Goal: Transaction & Acquisition: Purchase product/service

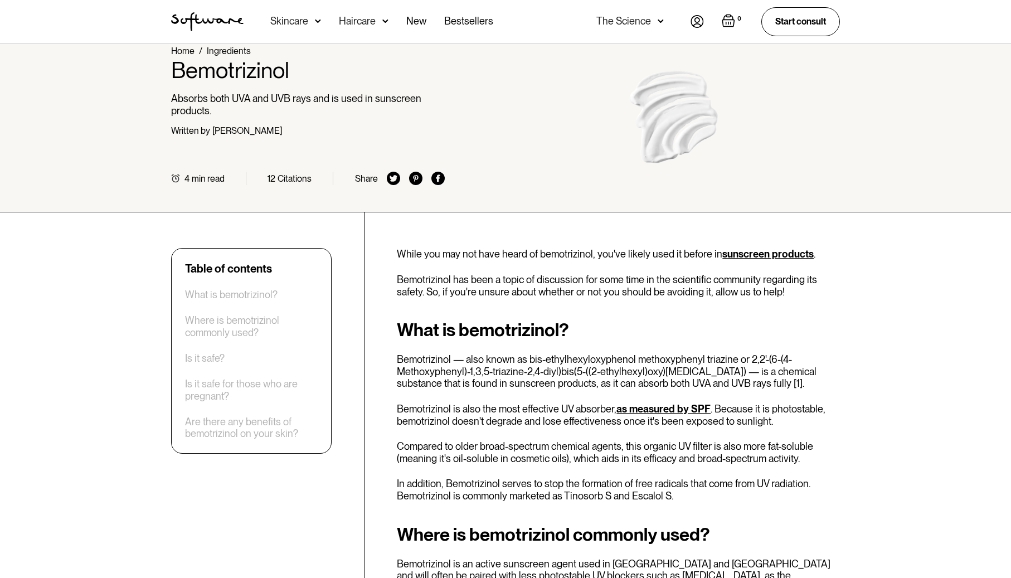
scroll to position [26, 0]
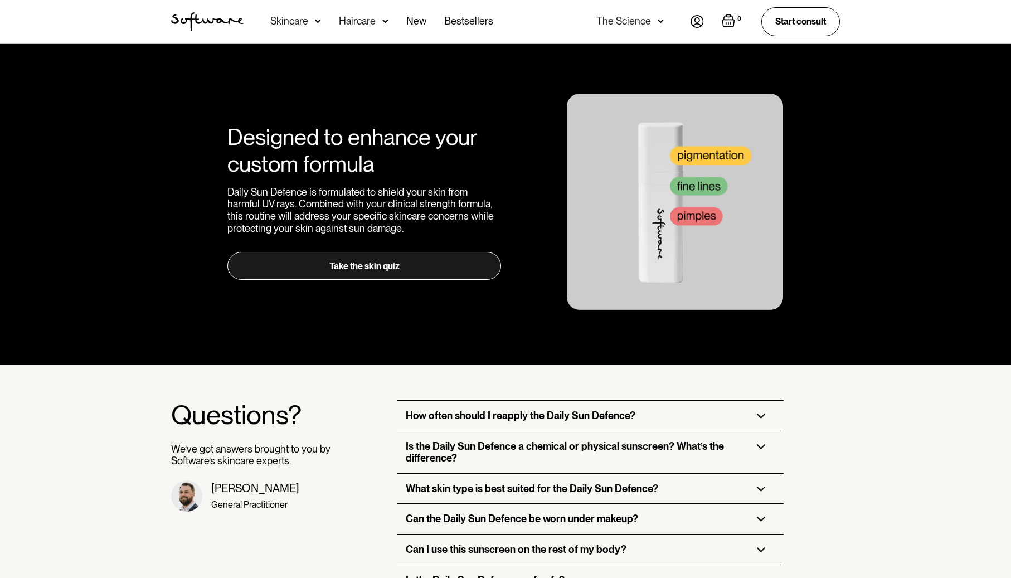
scroll to position [2172, 0]
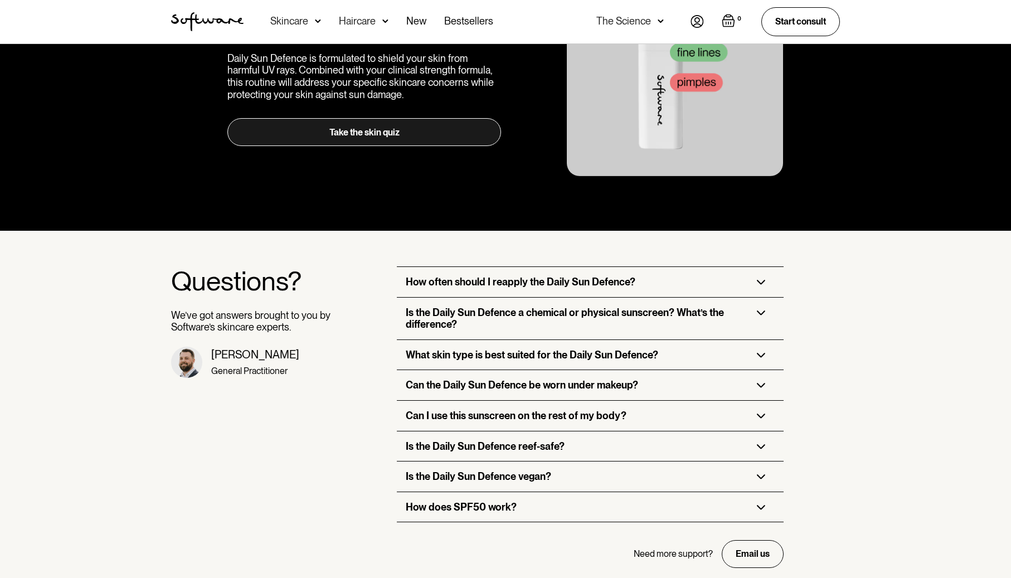
click at [549, 276] on h3 "How often should I reapply the Daily Sun Defence?" at bounding box center [521, 282] width 230 height 12
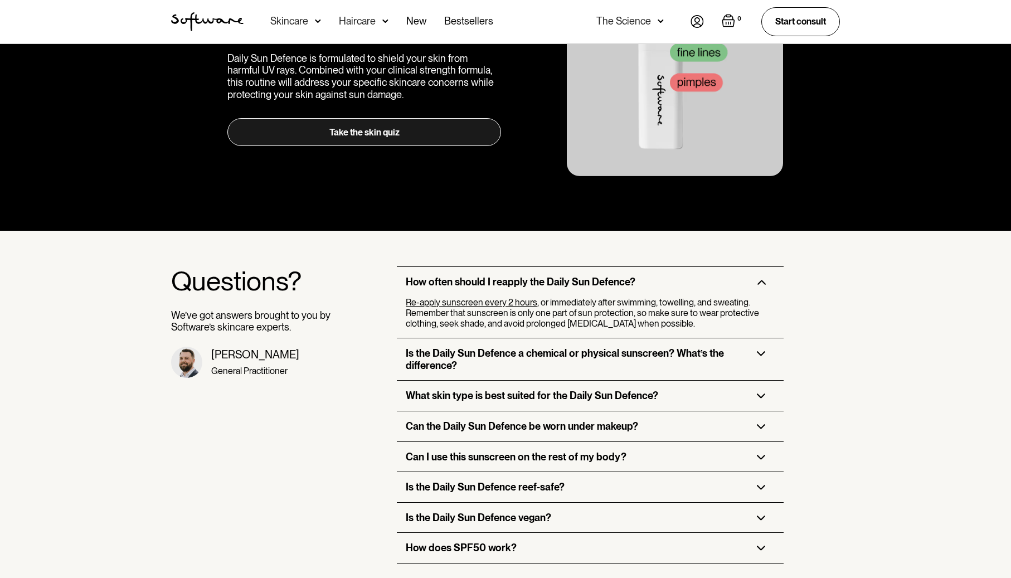
click at [501, 350] on h3 "Is the Daily Sun Defence a chemical or physical sunscreen? What’s the differenc…" at bounding box center [572, 359] width 333 height 24
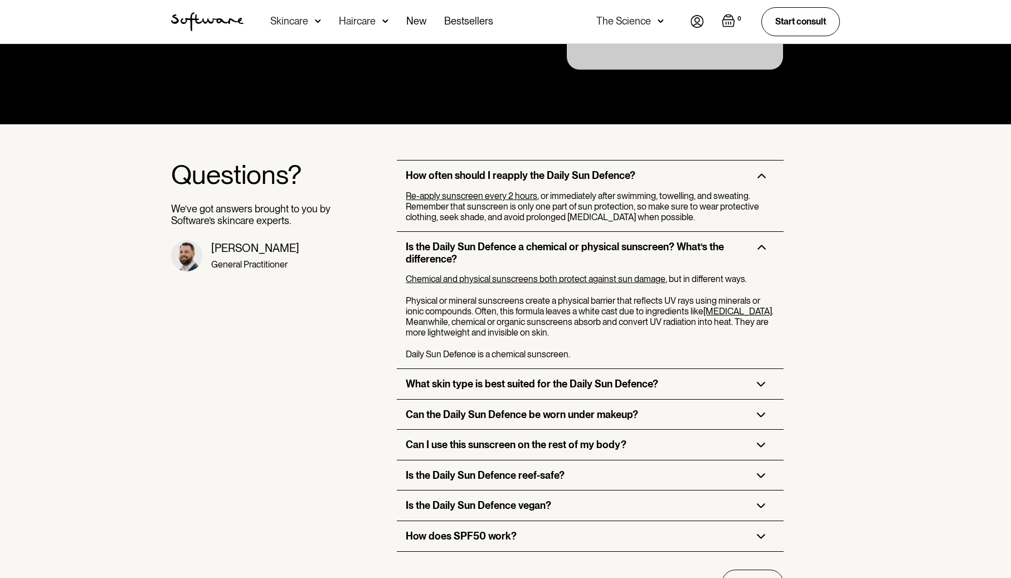
scroll to position [2277, 0]
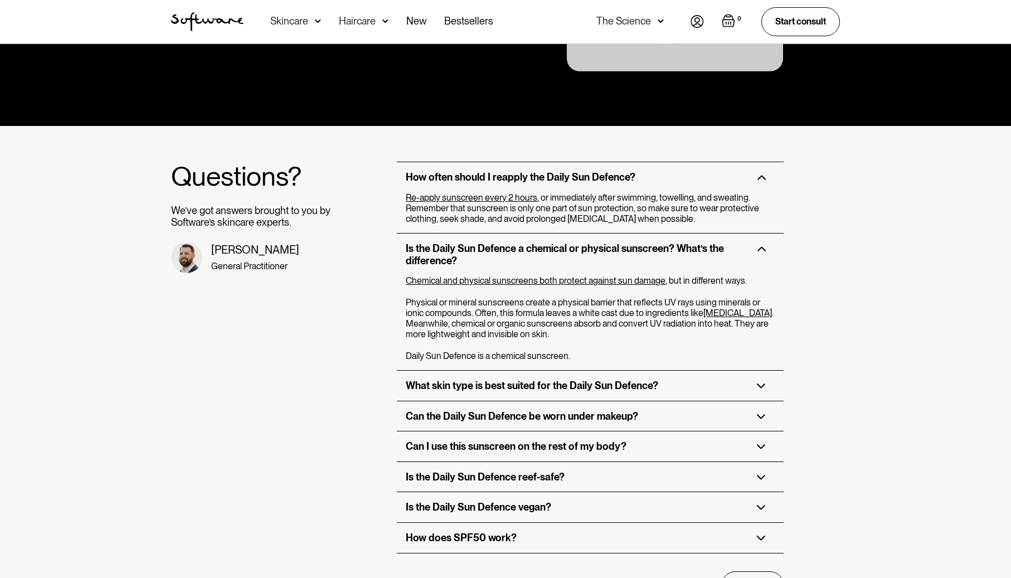
click at [440, 440] on h3 "Can I use this sunscreen on the rest of my body?" at bounding box center [516, 446] width 221 height 12
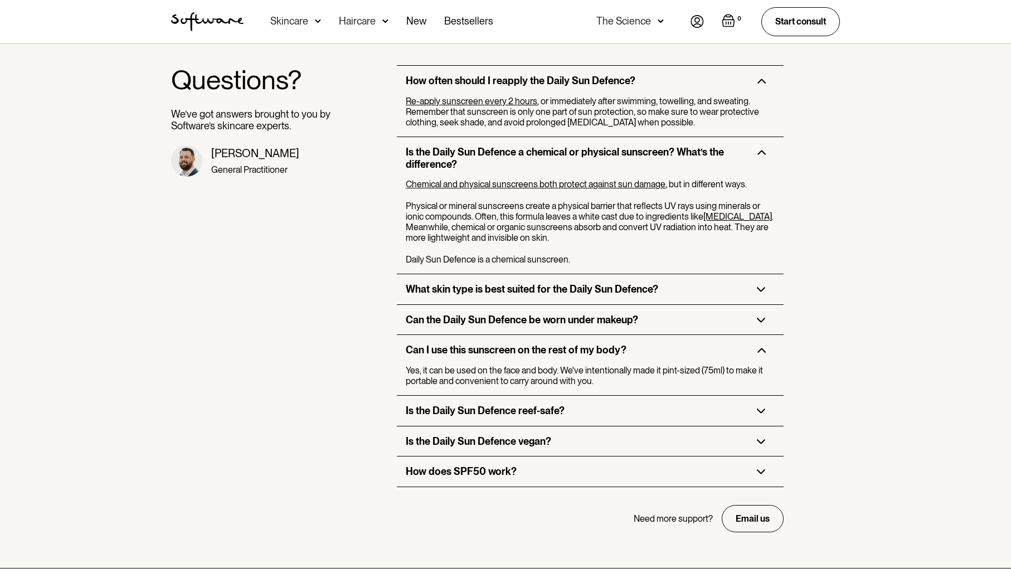
scroll to position [2376, 0]
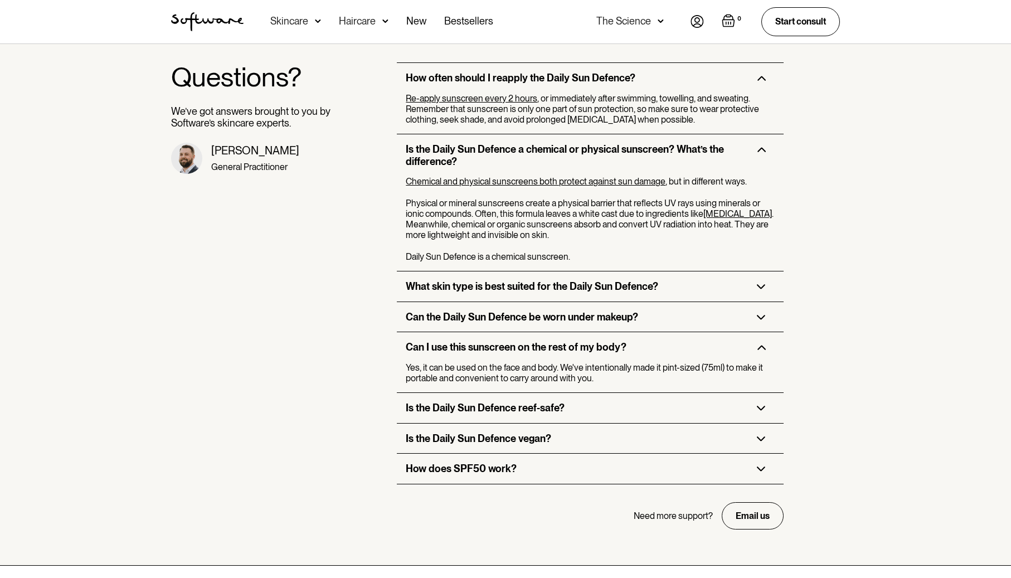
click at [486, 400] on div "Is the Daily Sun Defence reef-safe?" at bounding box center [590, 408] width 386 height 30
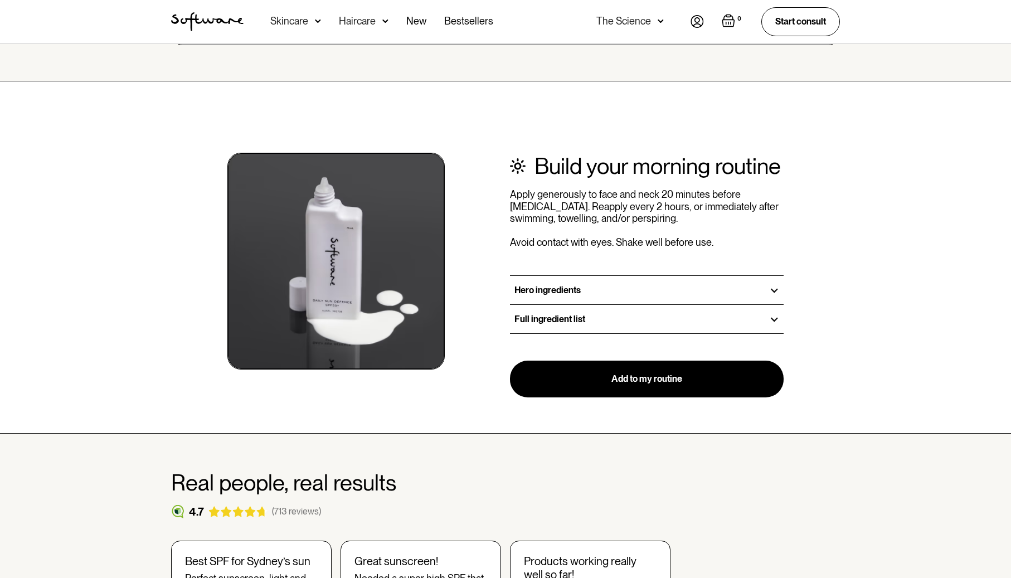
scroll to position [1264, 0]
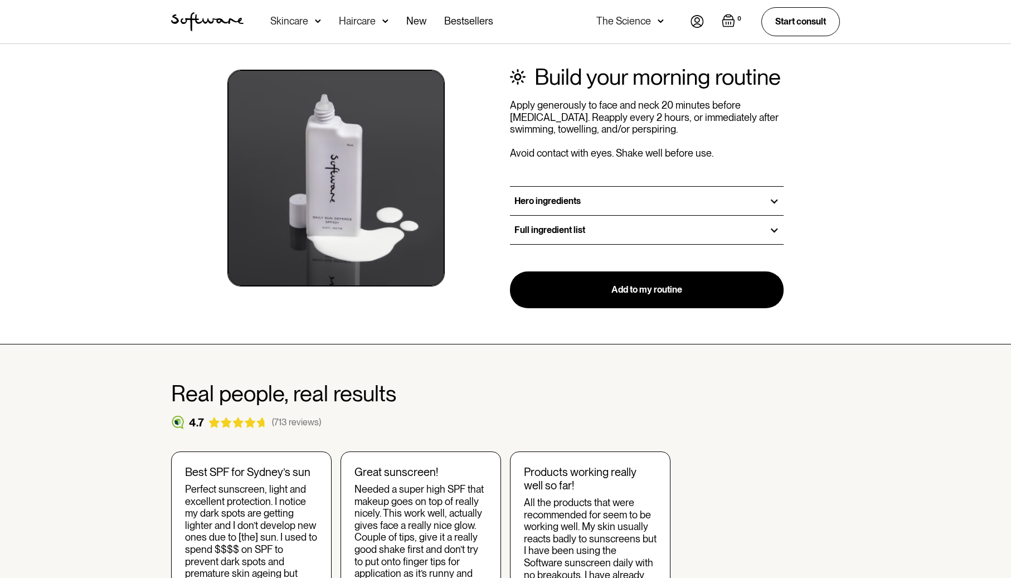
click at [557, 198] on h3 "Hero ingredients" at bounding box center [548, 201] width 66 height 11
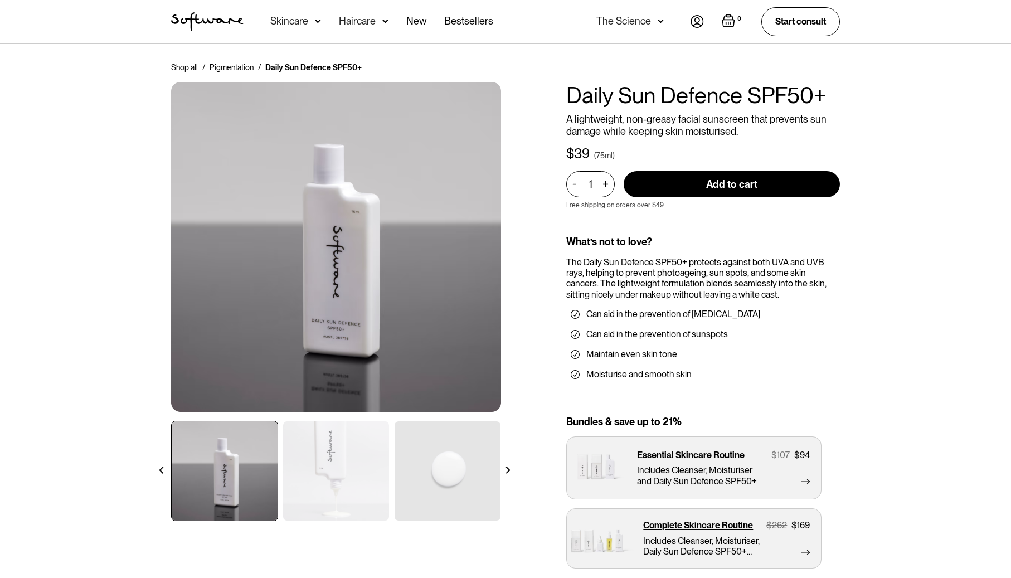
scroll to position [0, 0]
click at [602, 187] on div "+" at bounding box center [605, 184] width 12 height 13
type input "2"
click at [700, 185] on input "Add to cart" at bounding box center [732, 184] width 216 height 26
type input "Add to cart"
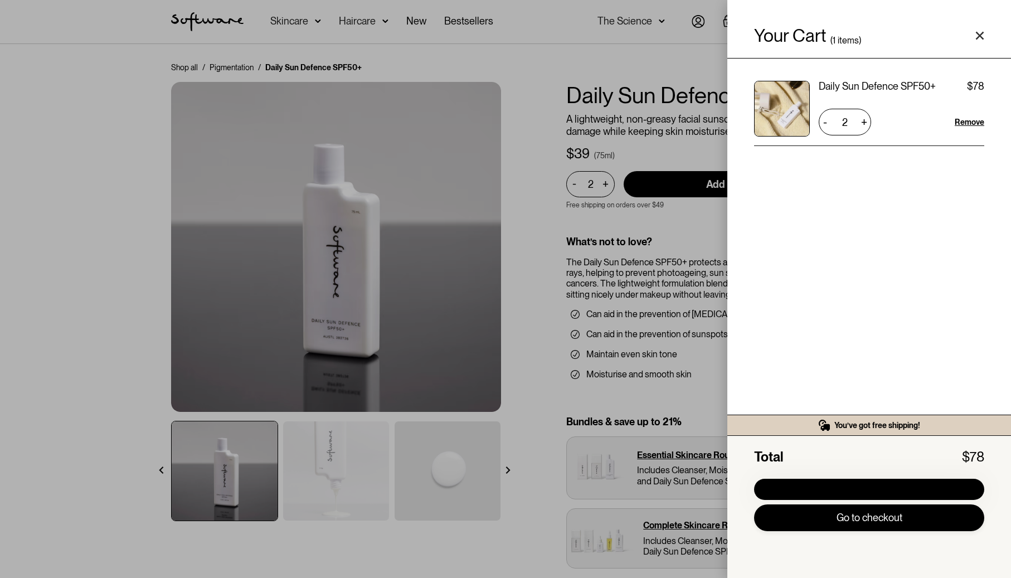
click at [890, 519] on link "Go to checkout" at bounding box center [869, 517] width 230 height 27
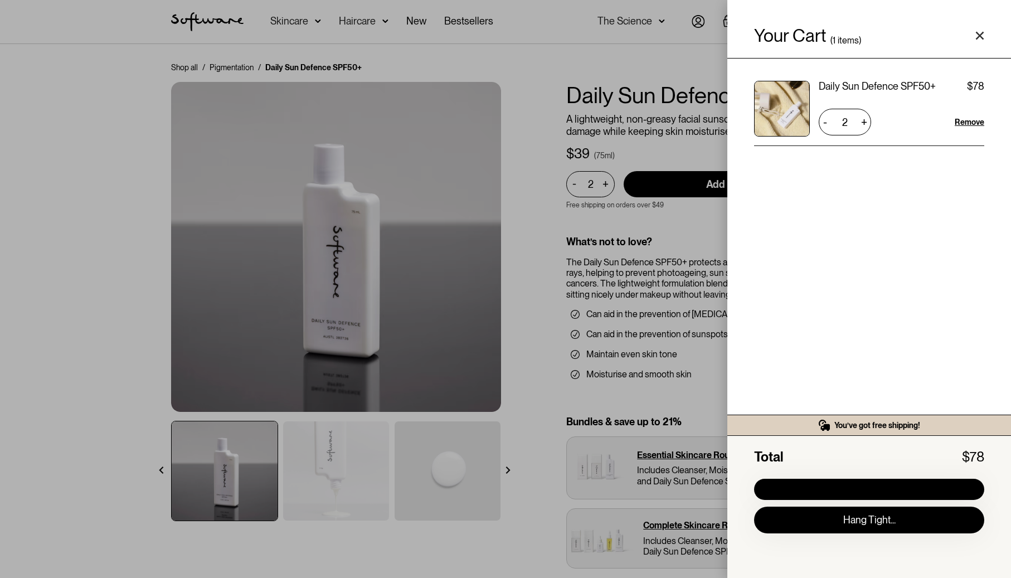
click at [111, 79] on div "Your Cart ( 1 items) Daily Sun Defence SPF50+ $39 $78 2 + - Remove You’ve got f…" at bounding box center [505, 289] width 1011 height 578
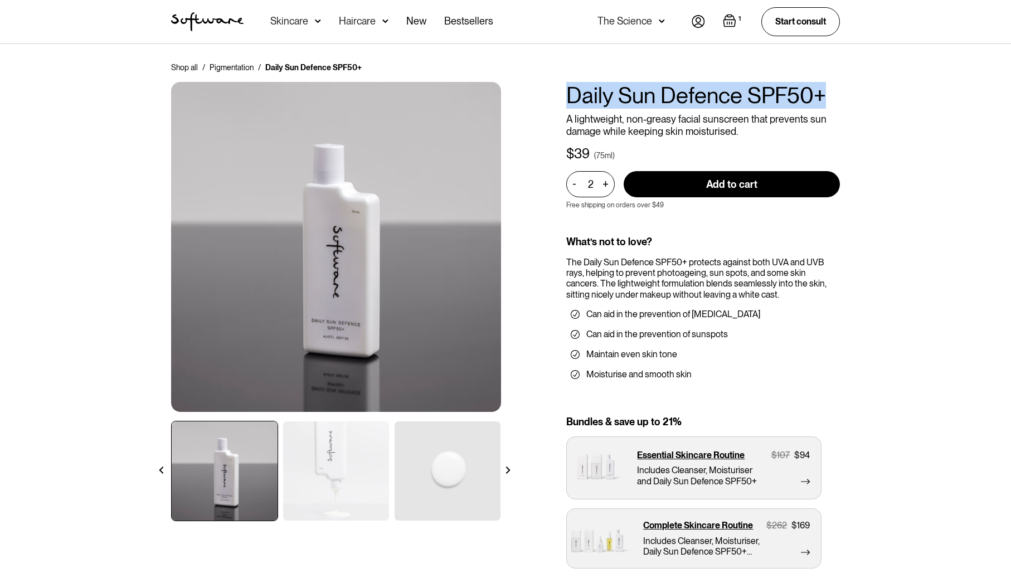
drag, startPoint x: 570, startPoint y: 96, endPoint x: 828, endPoint y: 86, distance: 258.8
click at [828, 86] on h1 "Daily Sun Defence SPF50+" at bounding box center [703, 95] width 274 height 27
copy h1 "Daily Sun Defence SPF50+"
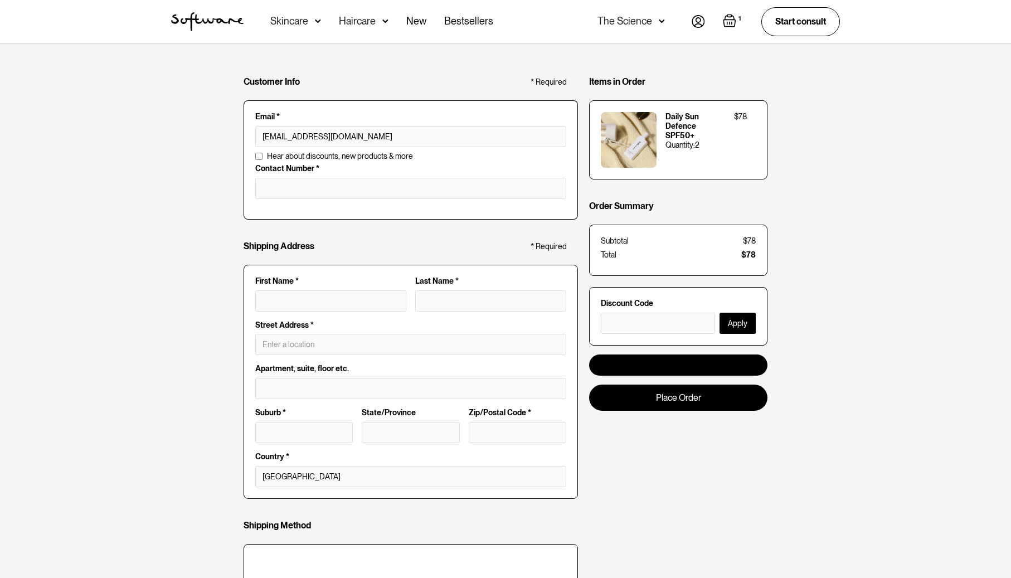
type input "davemorse@morsecentral.com"
click at [288, 190] on input "tel" at bounding box center [410, 188] width 311 height 21
type input "2108608338"
click at [131, 233] on div "Customer Info * Required Email * davemorse@morsecentral.com Email is invalid Ad…" at bounding box center [505, 429] width 1011 height 770
type input "David"
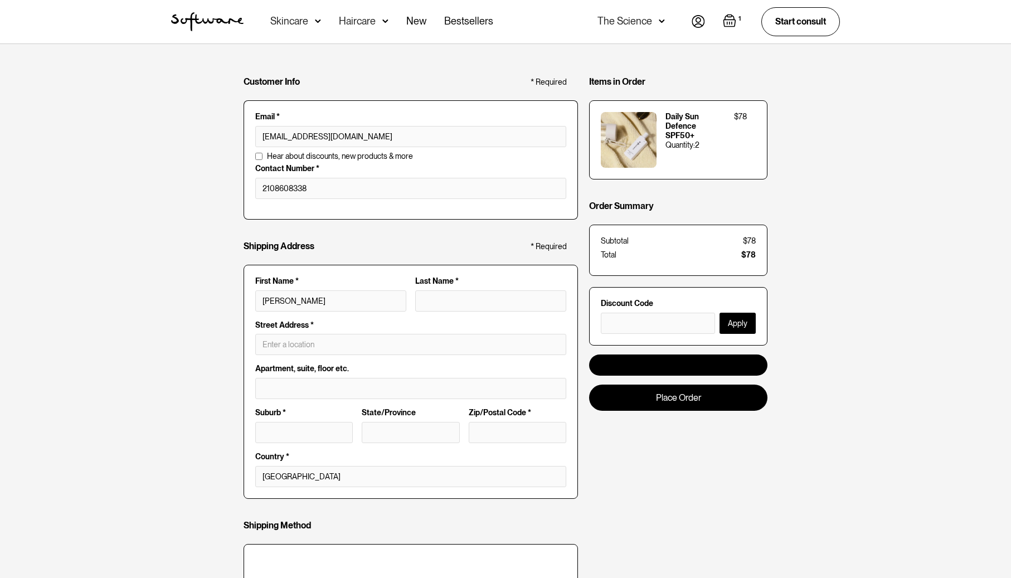
type input "David"
type input "Morse"
type input "David Morse"
type input "1609 Night Wind Dr"
type input "Las Vegas"
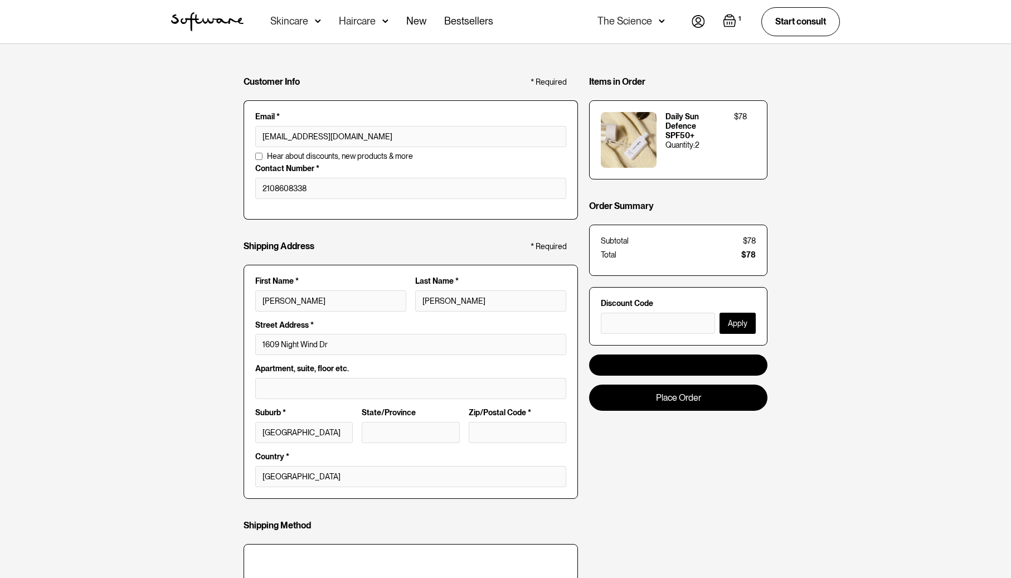
type input "Nevada"
type input "89117"
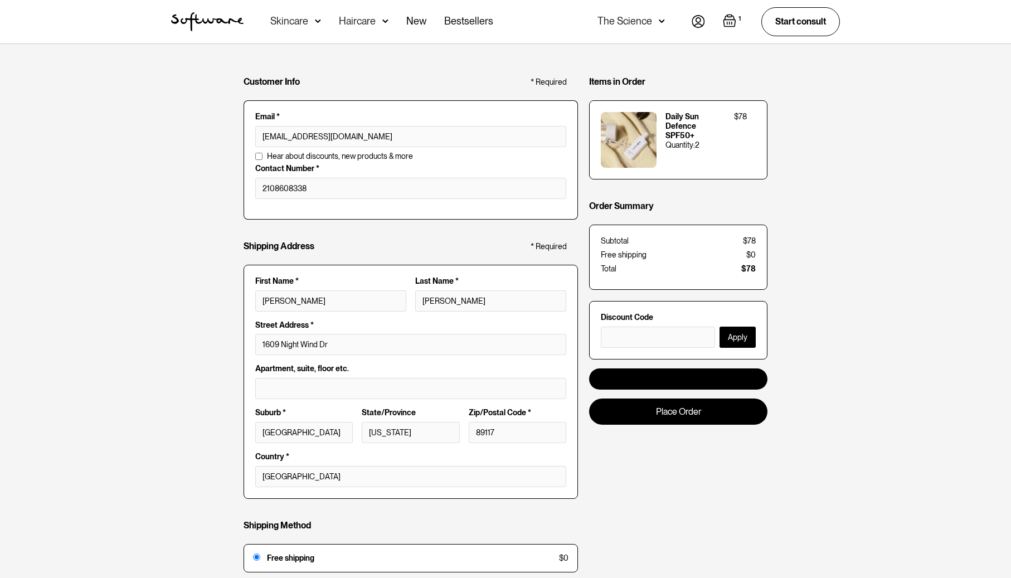
click at [191, 389] on div "Customer Info * Required Email * davemorse@morsecentral.com Email is invalid Ad…" at bounding box center [505, 402] width 1011 height 716
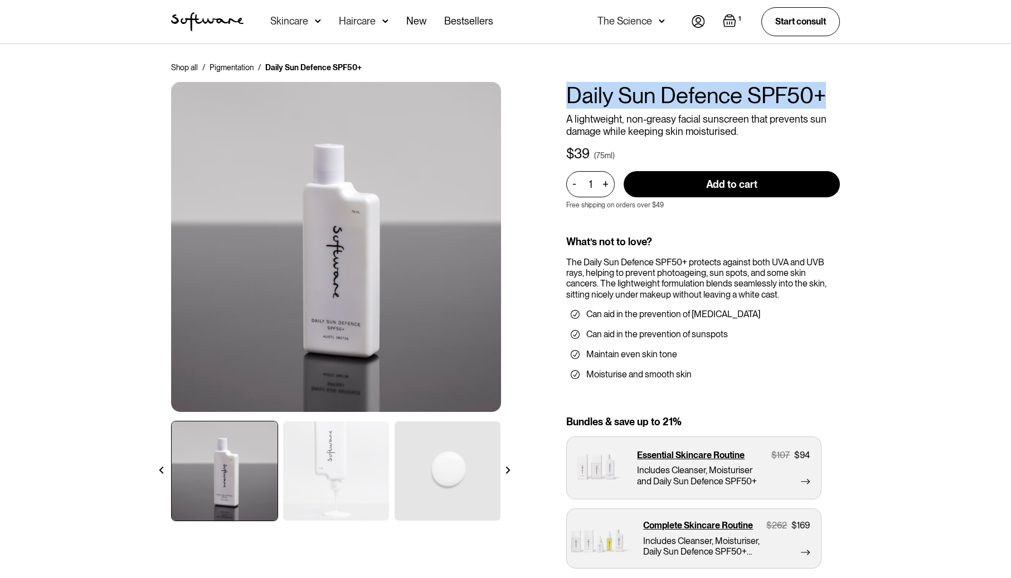
drag, startPoint x: 567, startPoint y: 93, endPoint x: 830, endPoint y: 92, distance: 263.1
click at [830, 92] on h1 "Daily Sun Defence SPF50+" at bounding box center [703, 95] width 274 height 27
copy h1 "Daily Sun Defence SPF50+"
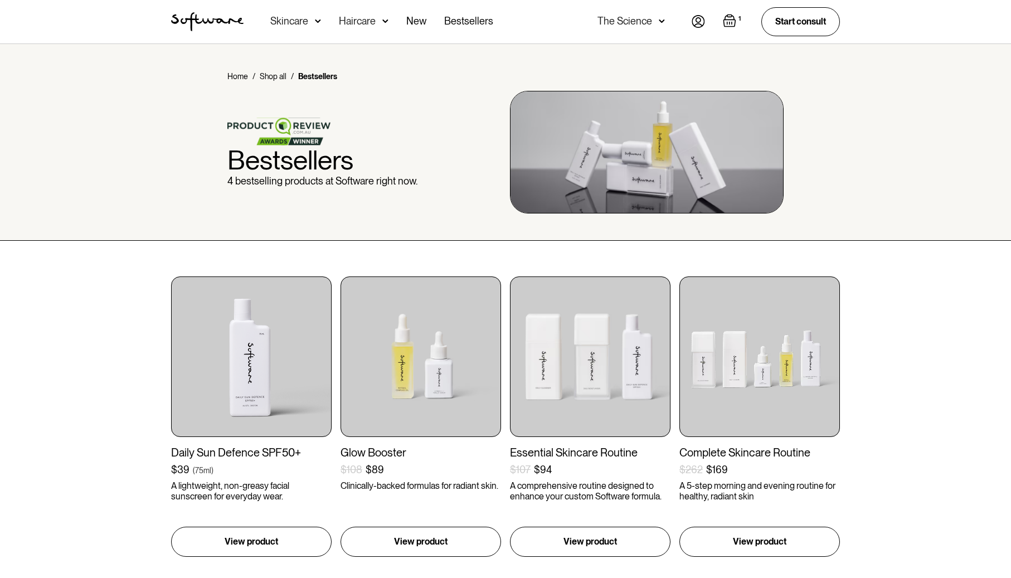
click at [726, 23] on img "Open cart containing 1 items" at bounding box center [729, 20] width 13 height 13
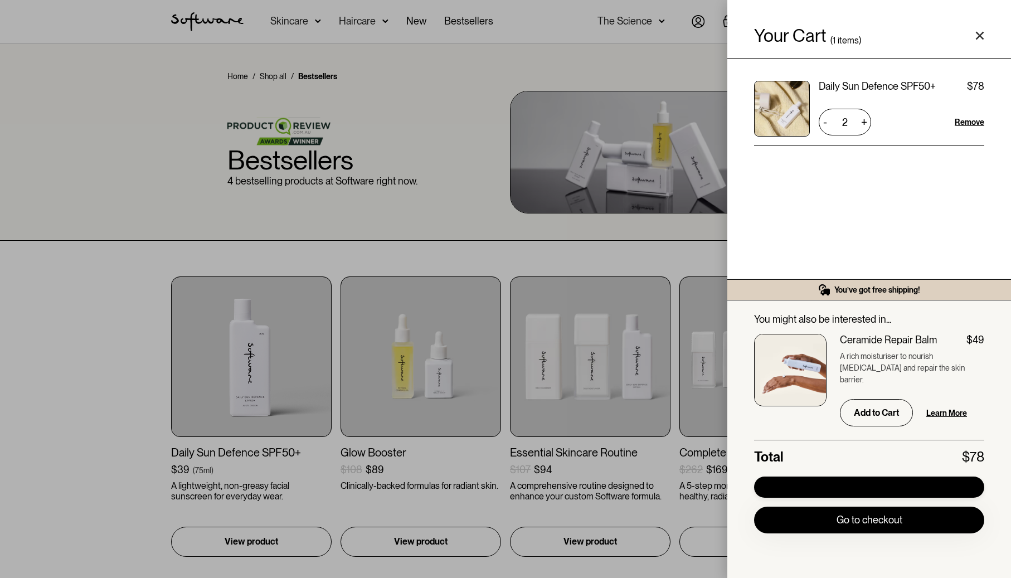
click at [889, 485] on link "Apple Pay" at bounding box center [869, 487] width 230 height 21
click at [98, 231] on div "Your Cart ( 1 items) Daily Sun Defence SPF50+ $39 $78 2 + - Remove You’ve got f…" at bounding box center [505, 289] width 1011 height 578
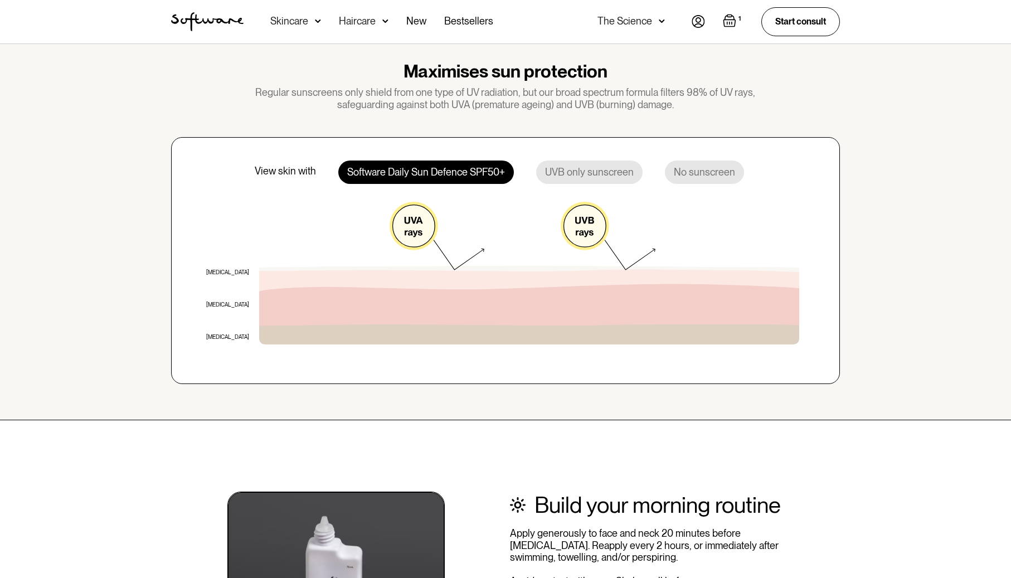
scroll to position [802, 0]
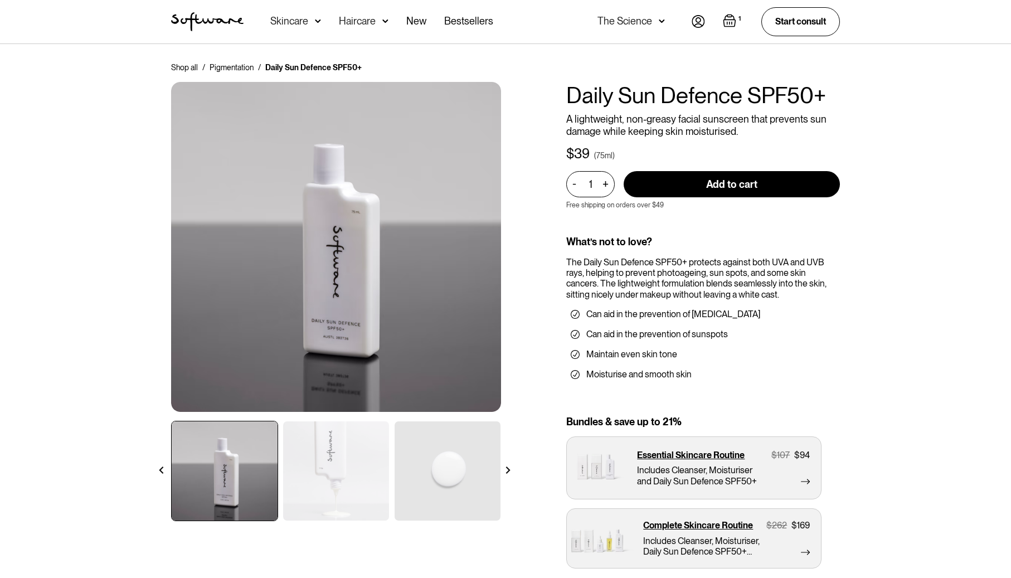
click at [609, 186] on div "+" at bounding box center [605, 184] width 12 height 13
type input "2"
click at [721, 179] on input "Add to cart" at bounding box center [732, 184] width 216 height 26
type input "Add to cart"
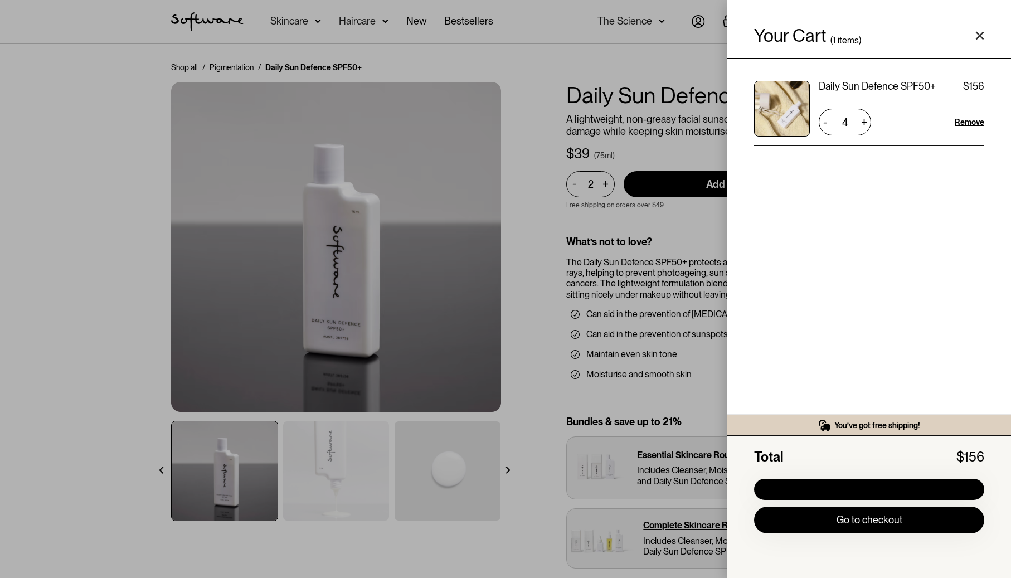
click at [827, 124] on div "-" at bounding box center [825, 122] width 12 height 18
type input "2"
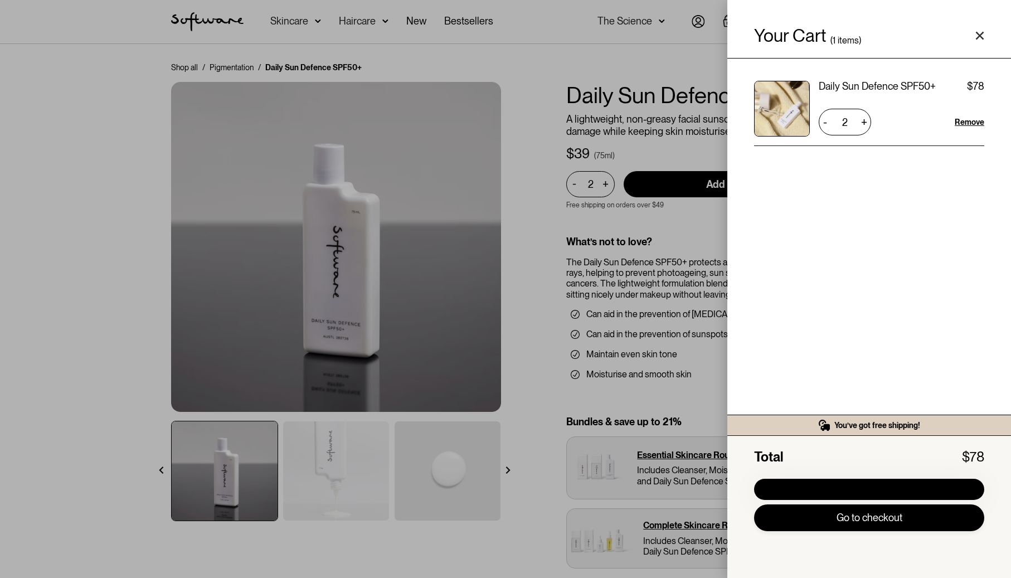
click at [877, 518] on link "Go to checkout" at bounding box center [869, 517] width 230 height 27
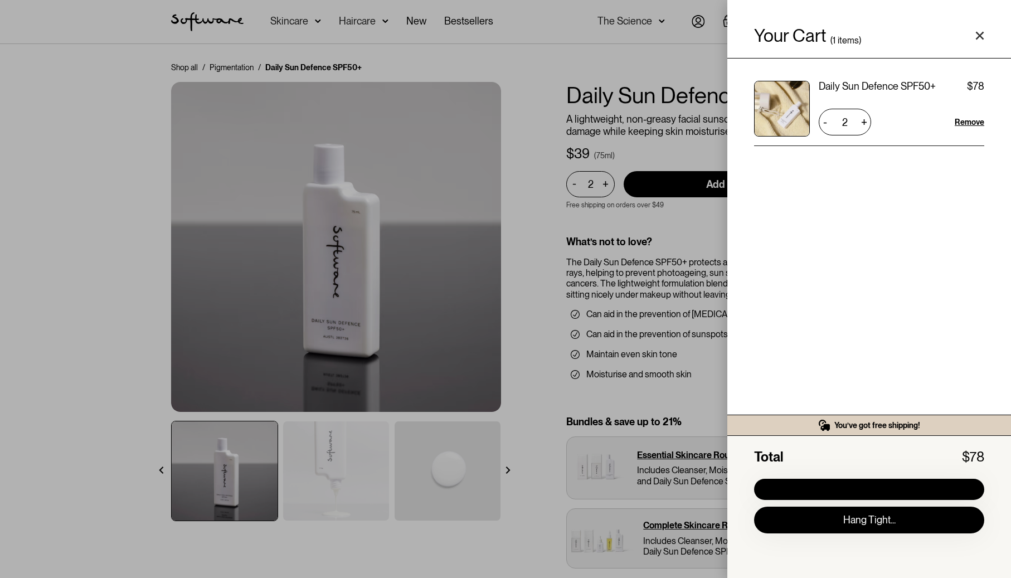
click at [108, 79] on div "Your Cart ( 1 items) Daily Sun Defence SPF50+ $39 $78 2 + - Remove You’ve got f…" at bounding box center [505, 289] width 1011 height 578
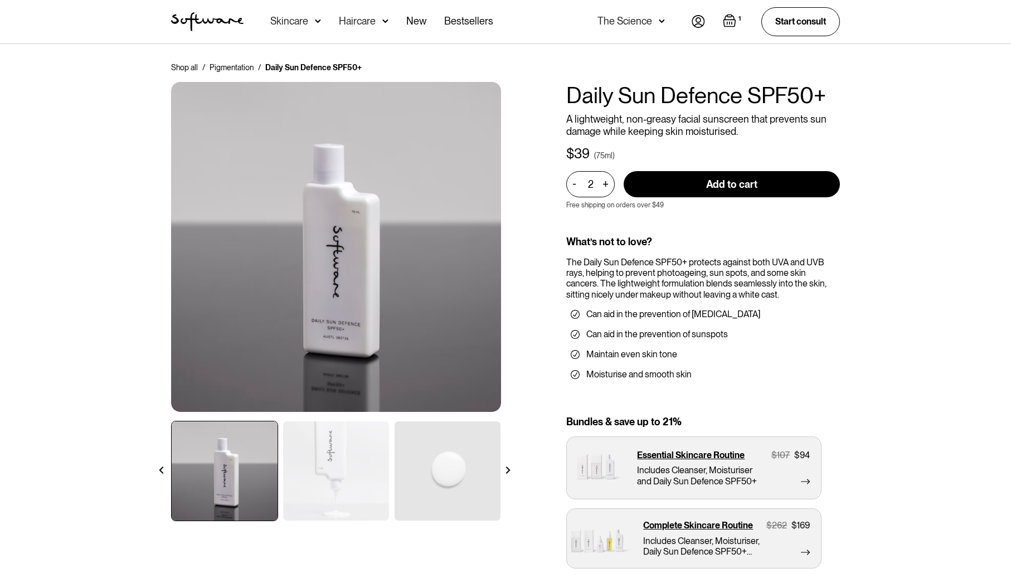
click at [603, 181] on div "+" at bounding box center [605, 184] width 12 height 13
type input "4"
click at [773, 183] on input "Add to cart" at bounding box center [732, 184] width 216 height 26
type input "Add to cart"
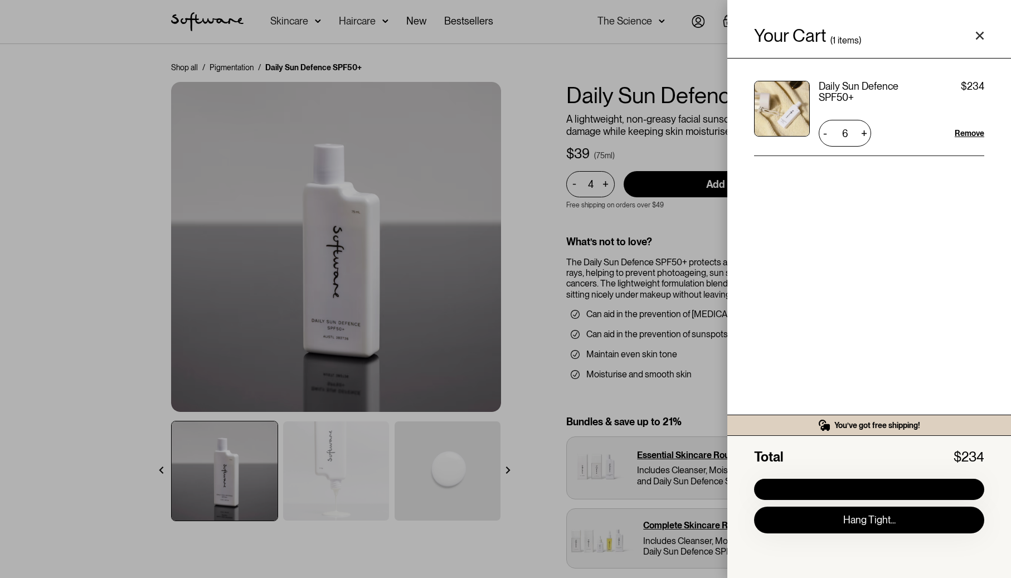
click at [823, 134] on div "-" at bounding box center [825, 133] width 12 height 18
type input "4"
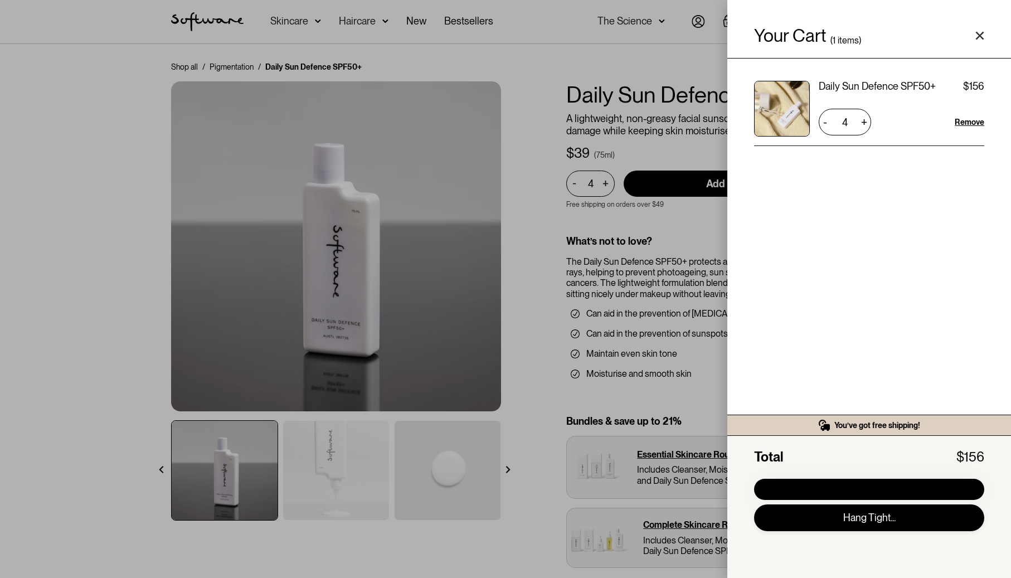
click at [877, 525] on link "Hang Tight..." at bounding box center [869, 517] width 230 height 27
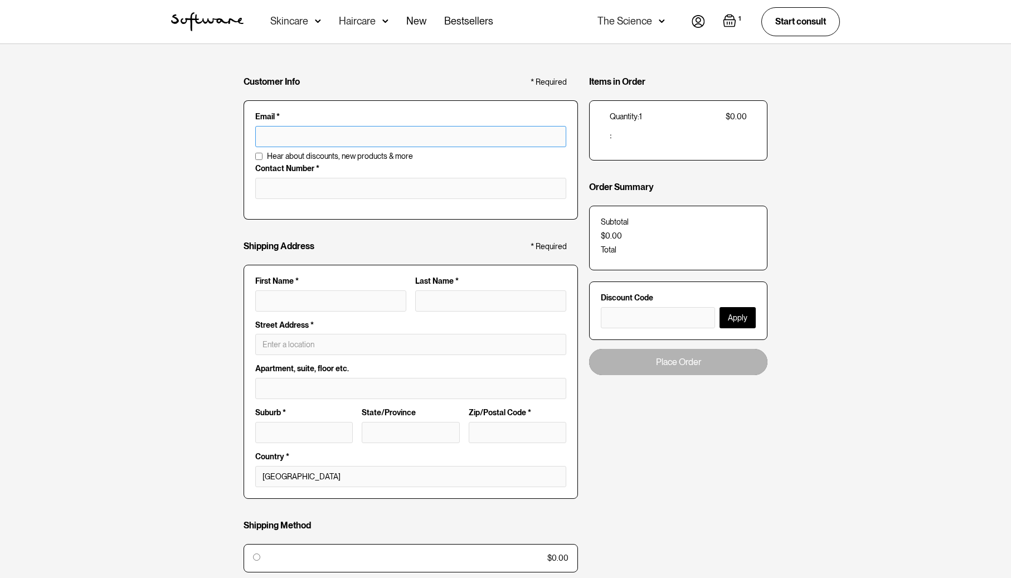
type input "davemorse@morsecentral.com"
type input "1609 Night Wind Dr"
type input "Las Vegas"
type input "NV"
type input "89117"
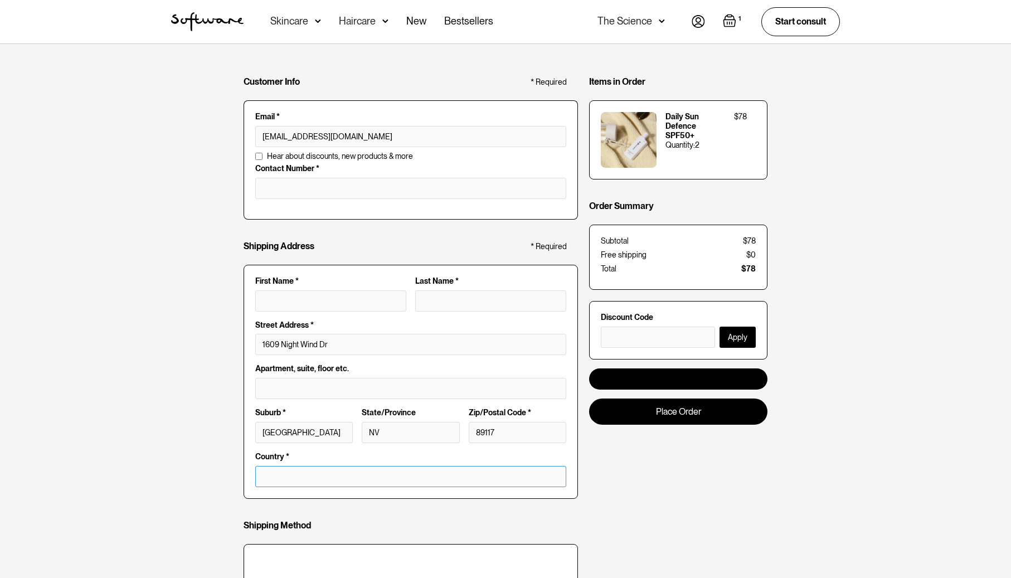
select select "AU"
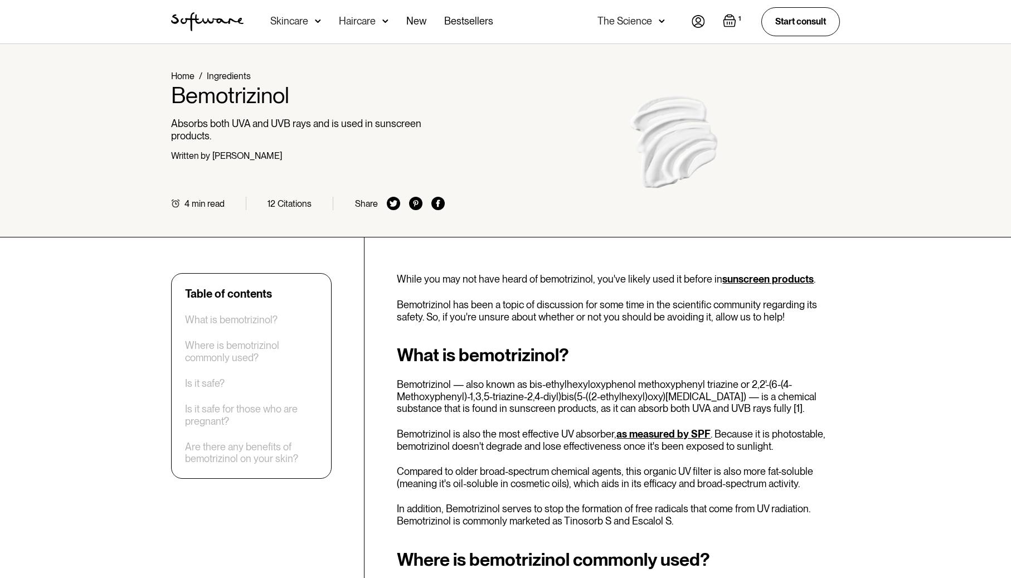
click at [289, 19] on div "Skincare" at bounding box center [289, 21] width 38 height 11
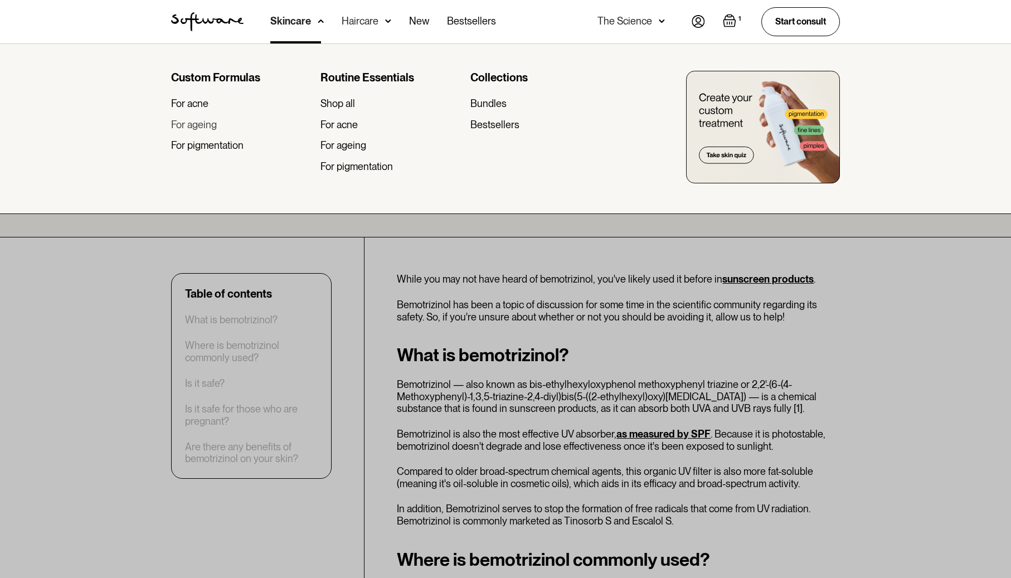
click at [202, 124] on div "For ageing" at bounding box center [194, 125] width 46 height 12
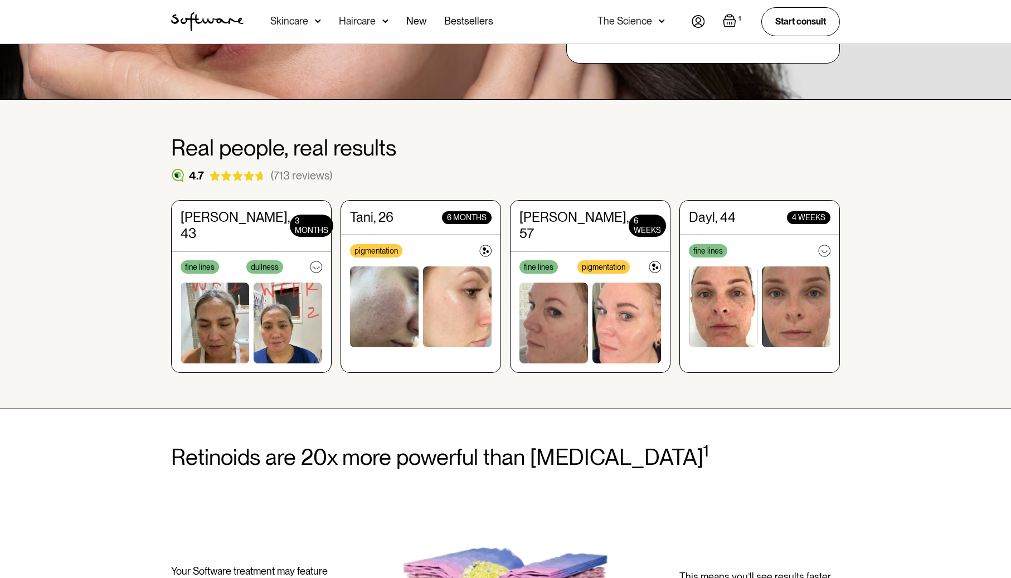
scroll to position [236, 0]
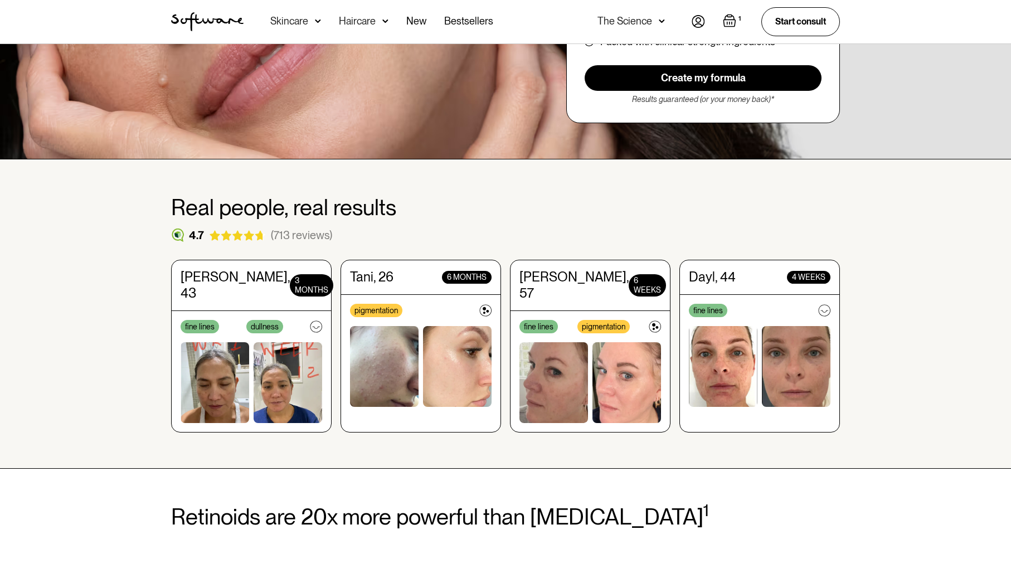
click at [730, 22] on img "Open cart containing 1 items" at bounding box center [729, 20] width 13 height 13
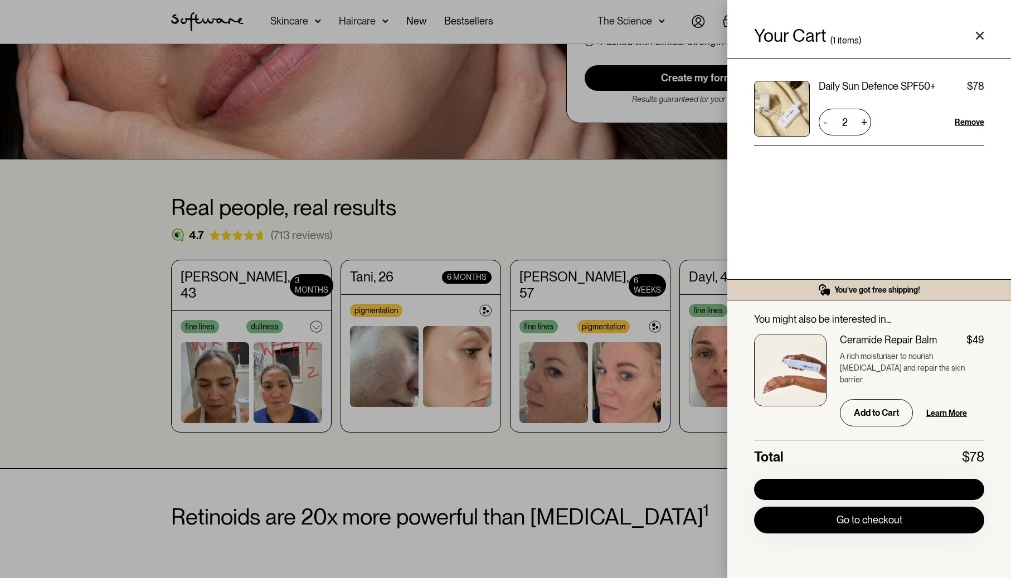
click at [871, 85] on div "Daily Sun Defence SPF50+" at bounding box center [877, 86] width 117 height 11
copy div "Daily Sun Defence SPF50+ $39"
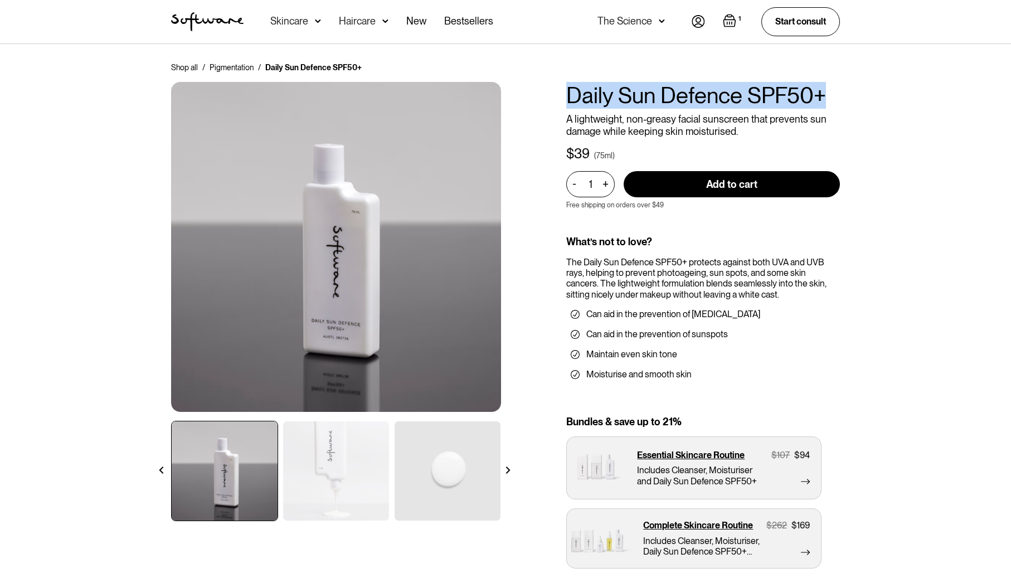
drag, startPoint x: 567, startPoint y: 90, endPoint x: 826, endPoint y: 93, distance: 259.2
click at [826, 93] on h1 "Daily Sun Defence SPF50+" at bounding box center [703, 95] width 274 height 27
click at [865, 90] on div "Shop all / Pigmentation / Daily Sun Defence SPF50+ Daily Sun Defence SPF50+ A l…" at bounding box center [505, 329] width 1011 height 570
copy h1 "Daily Sun Defence SPF50+"
drag, startPoint x: 571, startPoint y: 94, endPoint x: 841, endPoint y: 103, distance: 269.4
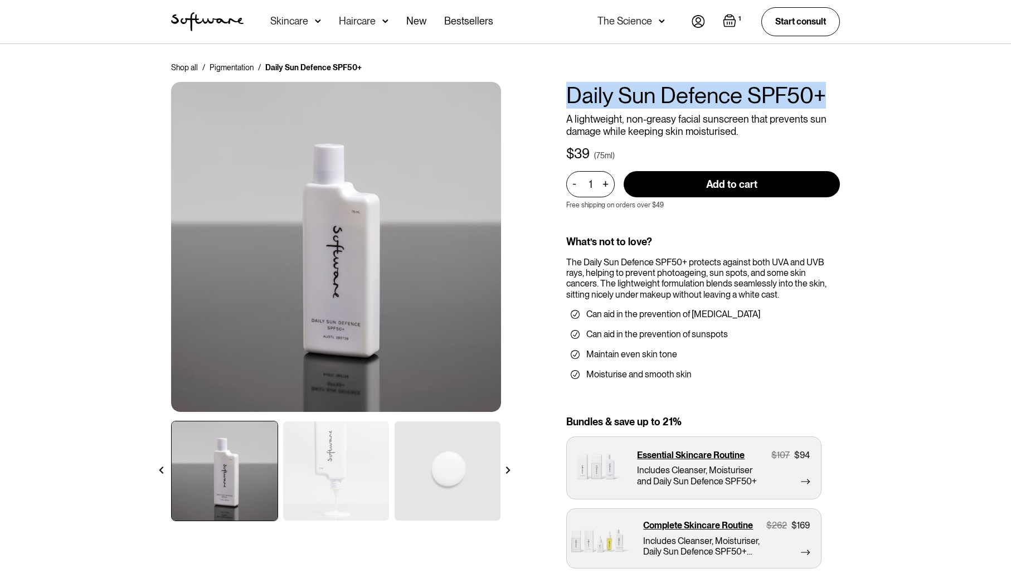
click at [841, 103] on div "Shop all / Pigmentation / Daily Sun Defence SPF50+ Daily Sun Defence SPF50+ A l…" at bounding box center [506, 320] width 696 height 516
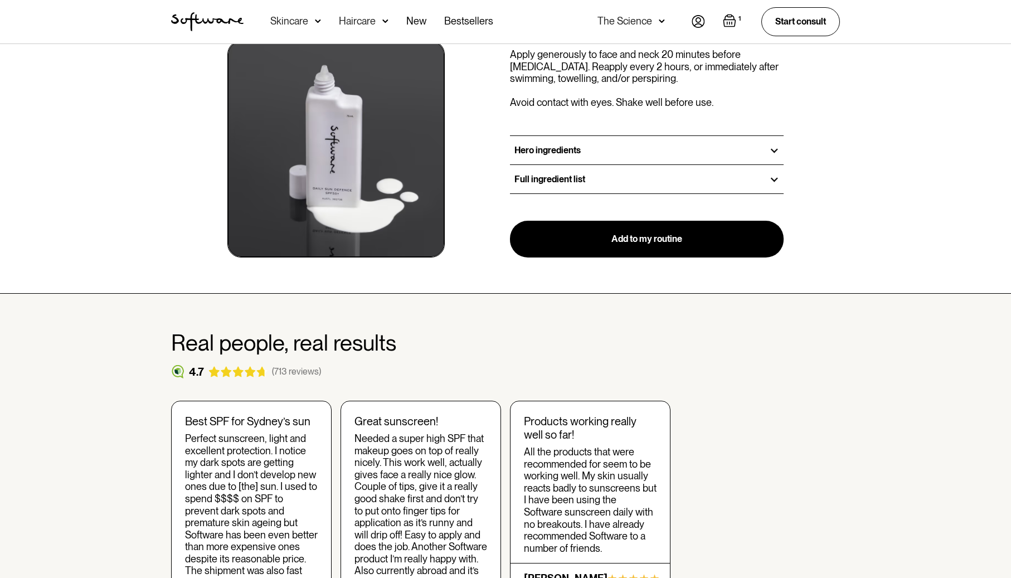
scroll to position [1259, 0]
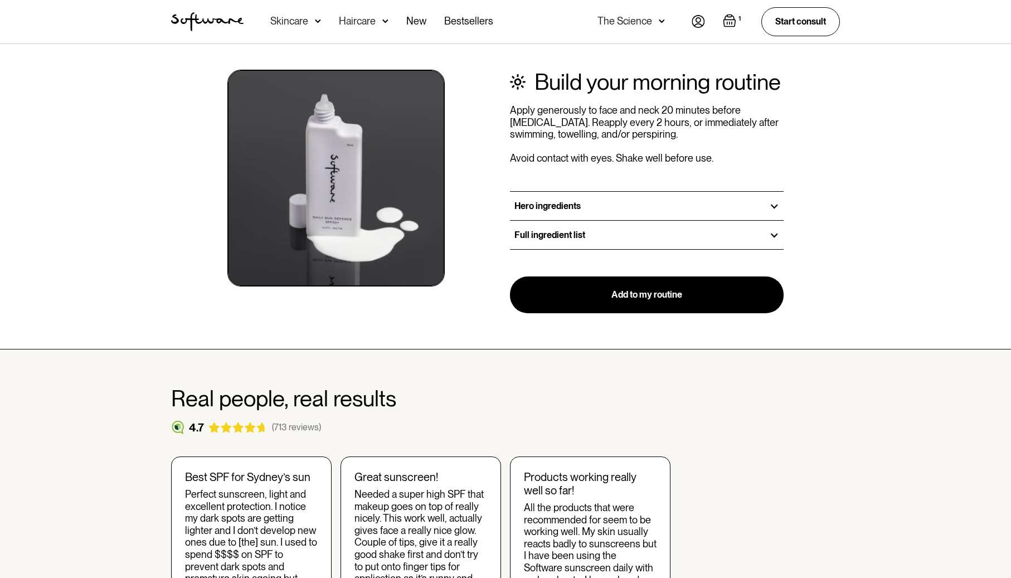
click at [557, 230] on h3 "Full ingredient list" at bounding box center [550, 235] width 71 height 11
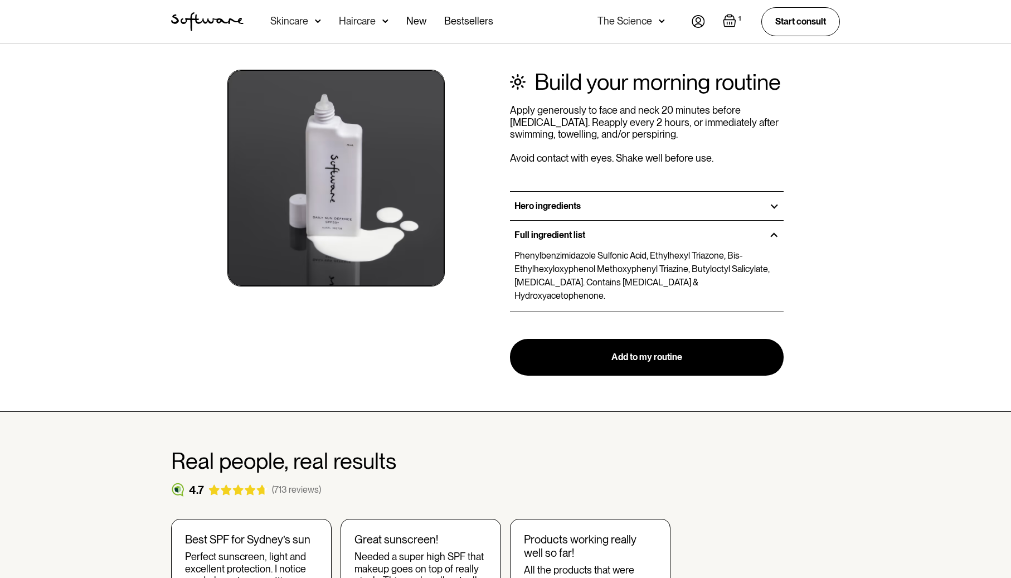
click at [570, 201] on h3 "Hero ingredients" at bounding box center [548, 206] width 66 height 11
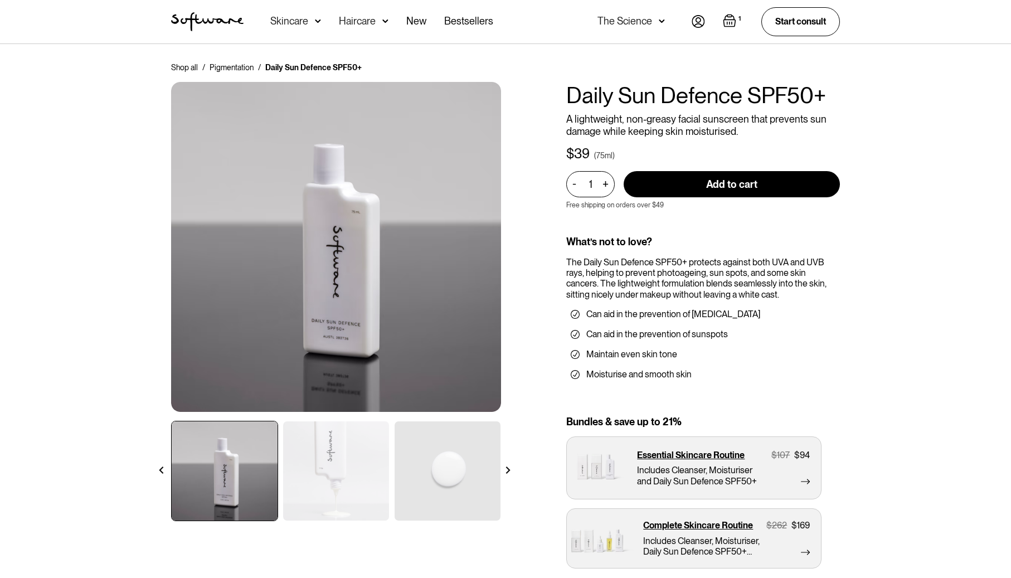
scroll to position [0, 0]
click at [152, 196] on div "Shop all / Pigmentation / Daily Sun Defence SPF50+ Daily Sun Defence SPF50+ A l…" at bounding box center [505, 329] width 1011 height 570
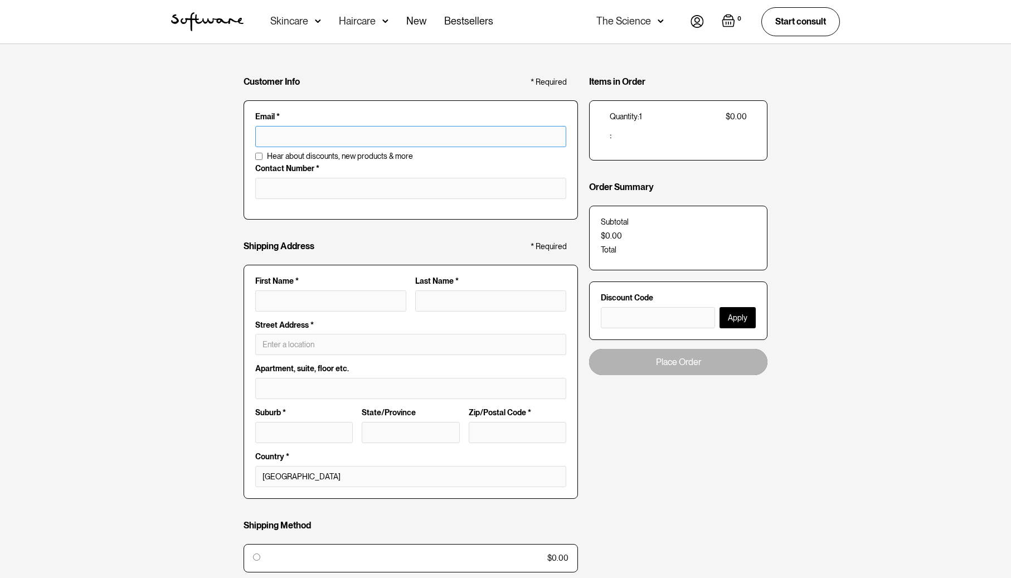
type input "davemorse@morsecentral.com"
type input "1609 Night Wind Dr"
type input "Las Vegas"
type input "NV"
type input "89117"
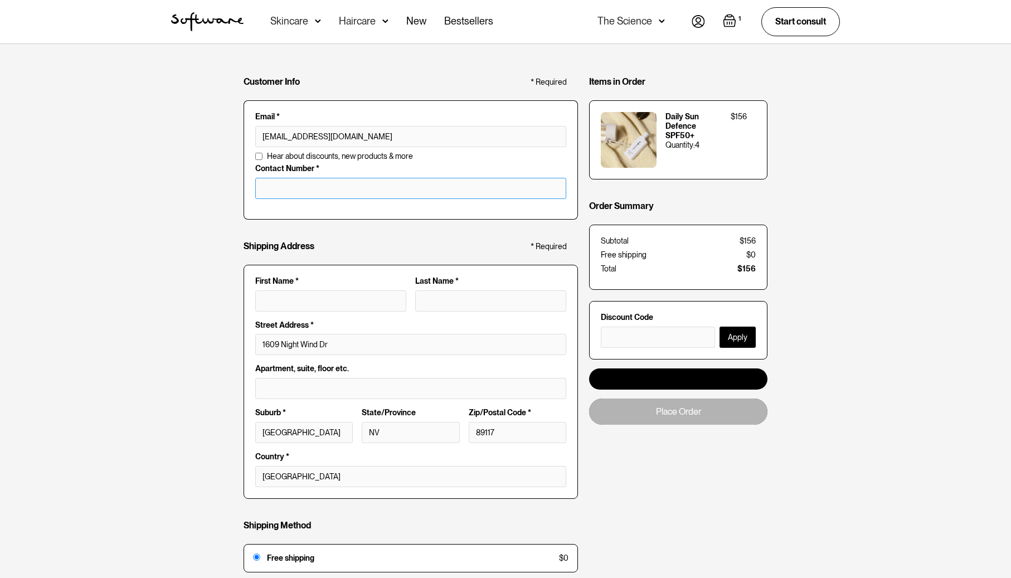
click at [276, 183] on input "tel" at bounding box center [410, 188] width 311 height 21
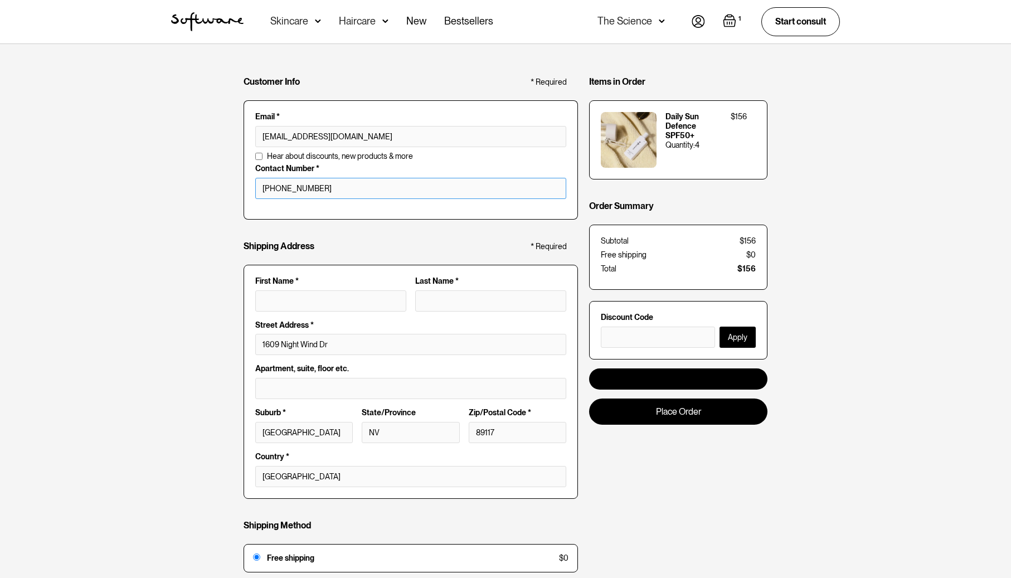
type input "+12108608338"
type input "David"
type input "Morse"
type input "David Morse"
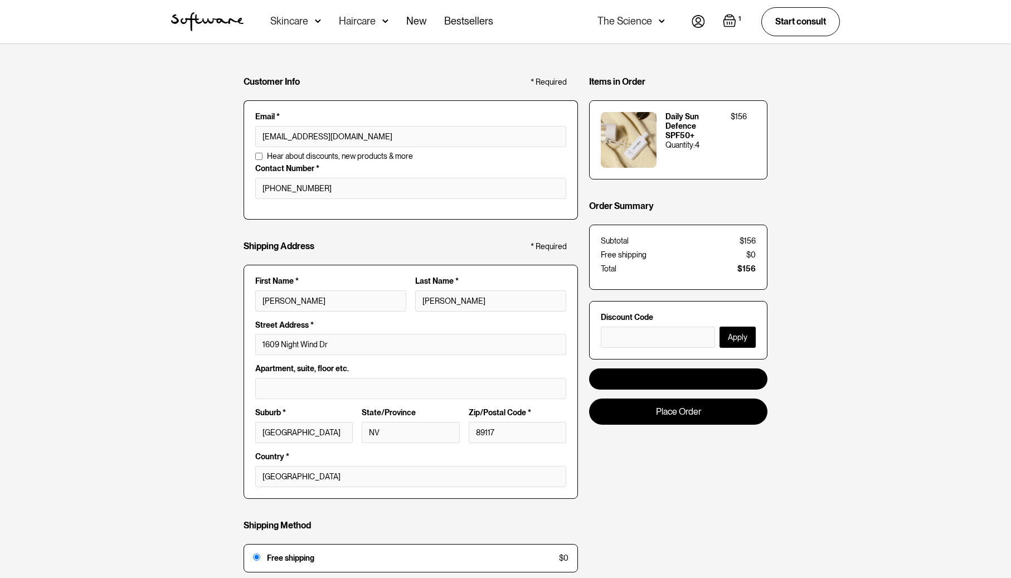
type input "Nevada"
paste input "KRT24896 50 Jersey Drive"
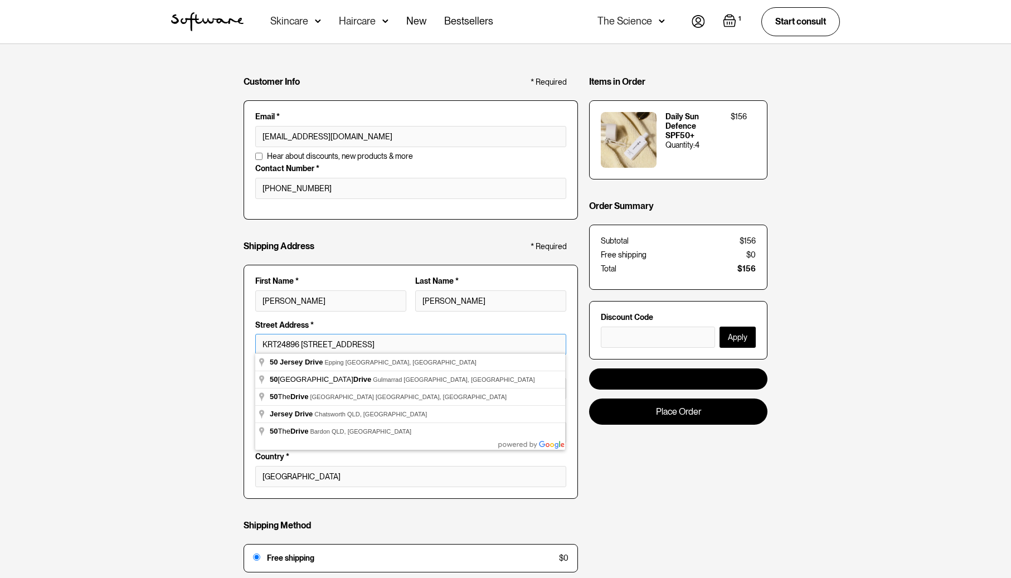
click at [511, 347] on input "KRT24896 50 Jersey Drive" at bounding box center [410, 344] width 311 height 21
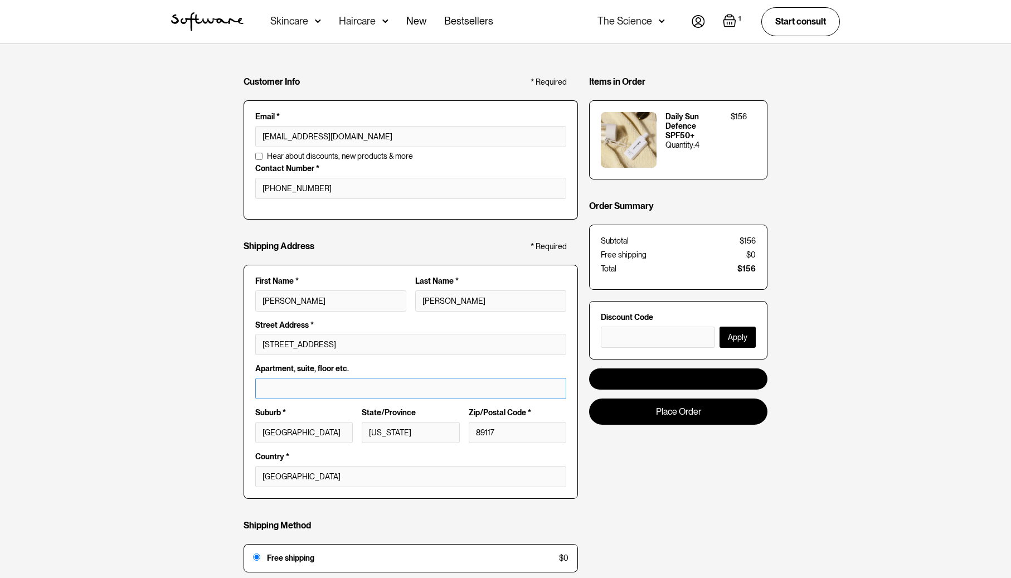
type input "50 Jersey Dr"
type input "Epping"
type input "VIC"
type input "3076"
click at [429, 347] on input "50 Jersey Dr" at bounding box center [410, 344] width 311 height 21
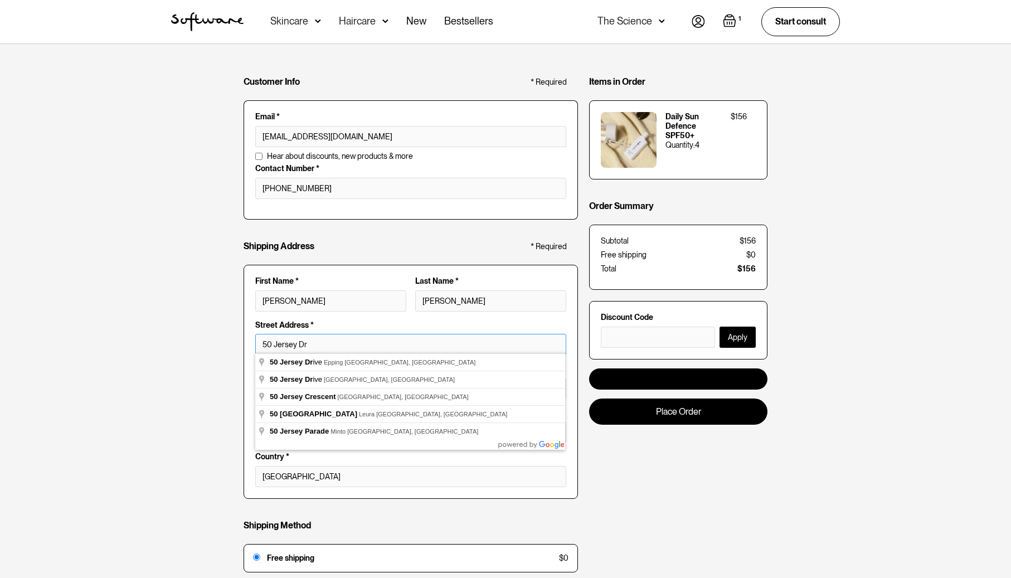
paste input "KRT24896 50 Jersey Drive"
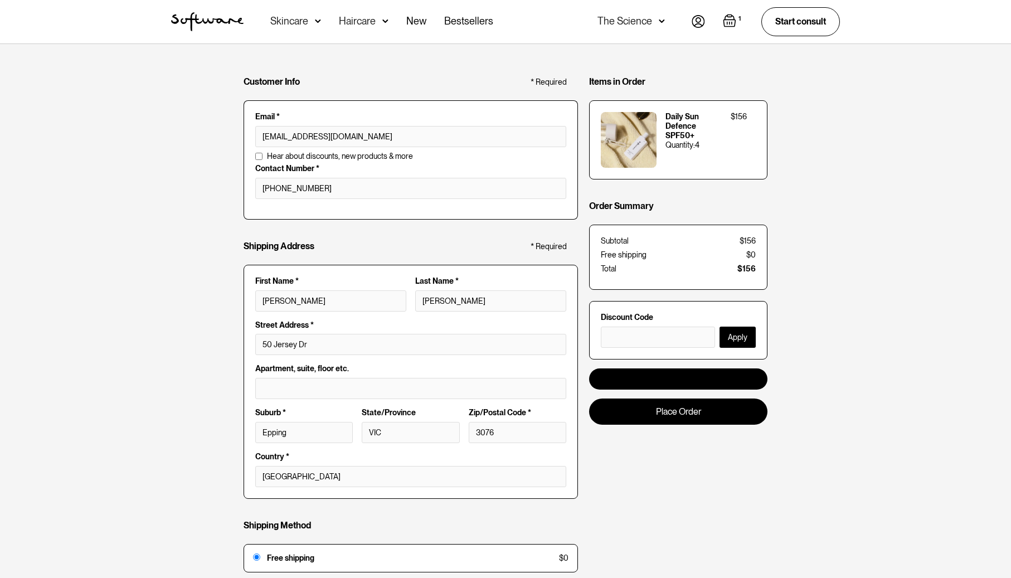
click at [195, 367] on div "Customer Info * Required Email * davemorse@morsecentral.com Email is invalid Ad…" at bounding box center [505, 402] width 1011 height 716
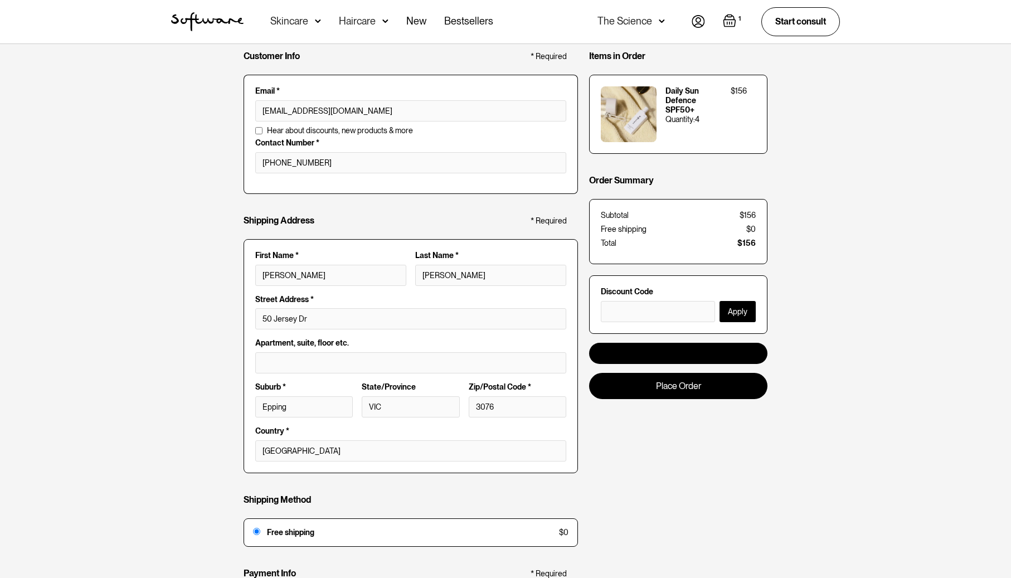
scroll to position [26, 0]
click at [263, 316] on input "50 Jersey Dr" at bounding box center [410, 318] width 311 height 21
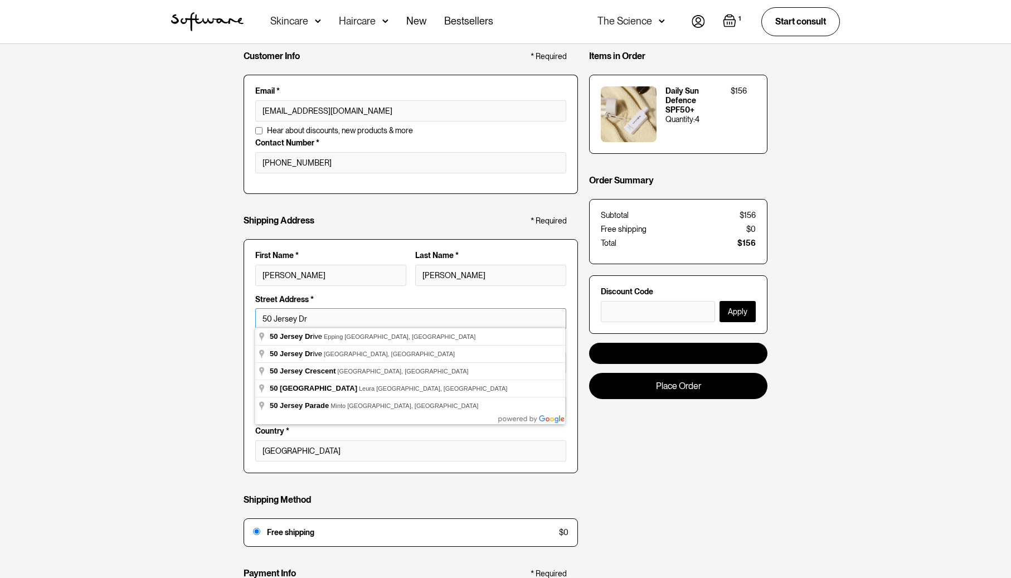
paste input "JKRT24896"
type input "JKRT24896 50 Jersey Dr"
click at [412, 295] on label "Street Address *" at bounding box center [410, 299] width 311 height 9
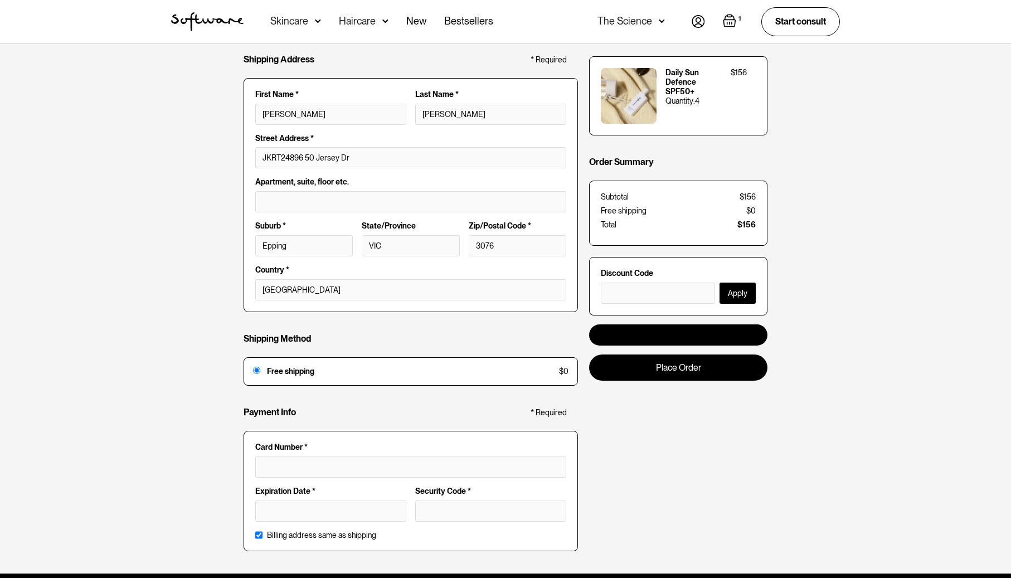
scroll to position [217, 0]
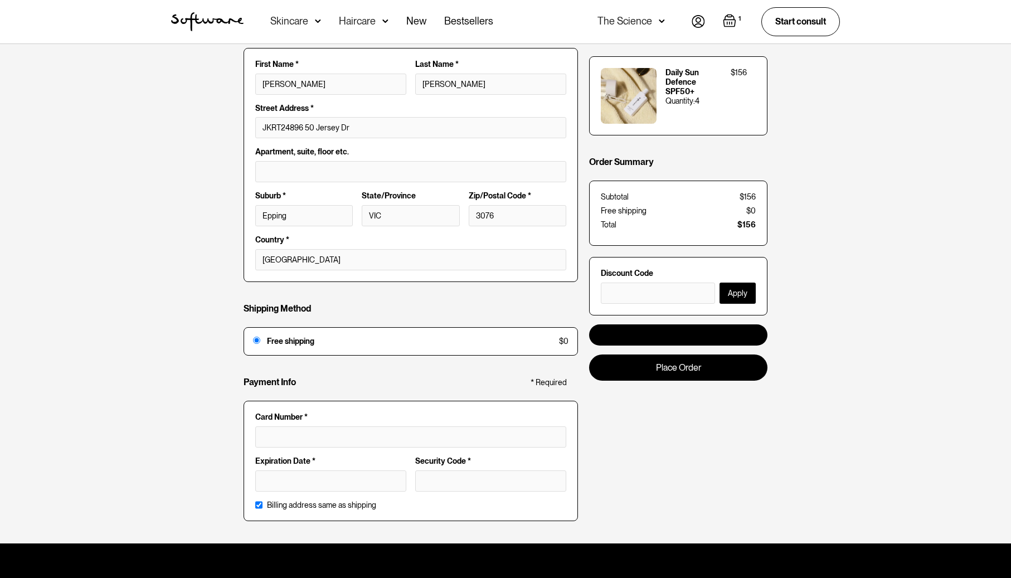
click at [258, 501] on input "Billing address same as shipping" at bounding box center [258, 505] width 7 height 9
checkbox input "false"
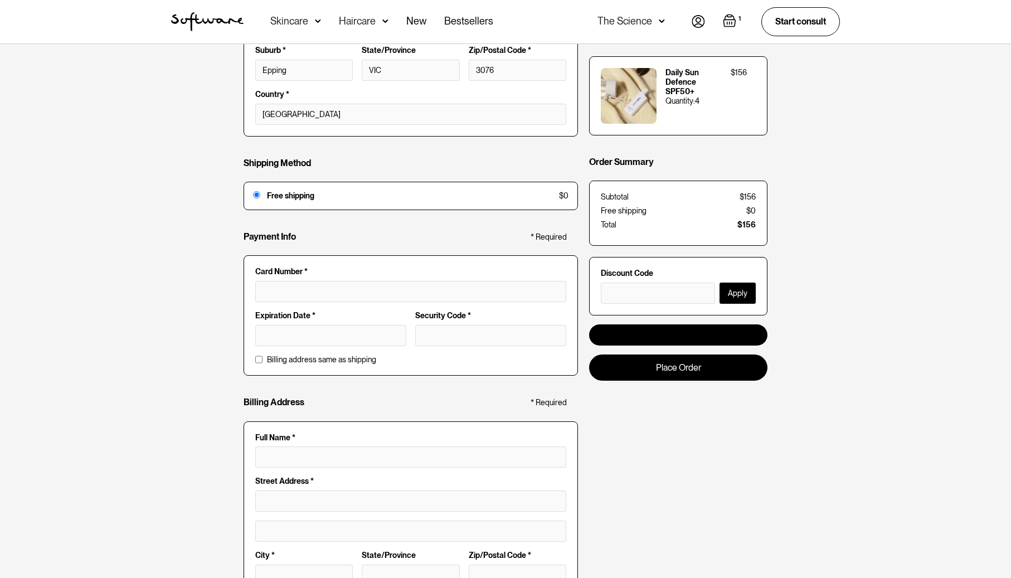
scroll to position [380, 0]
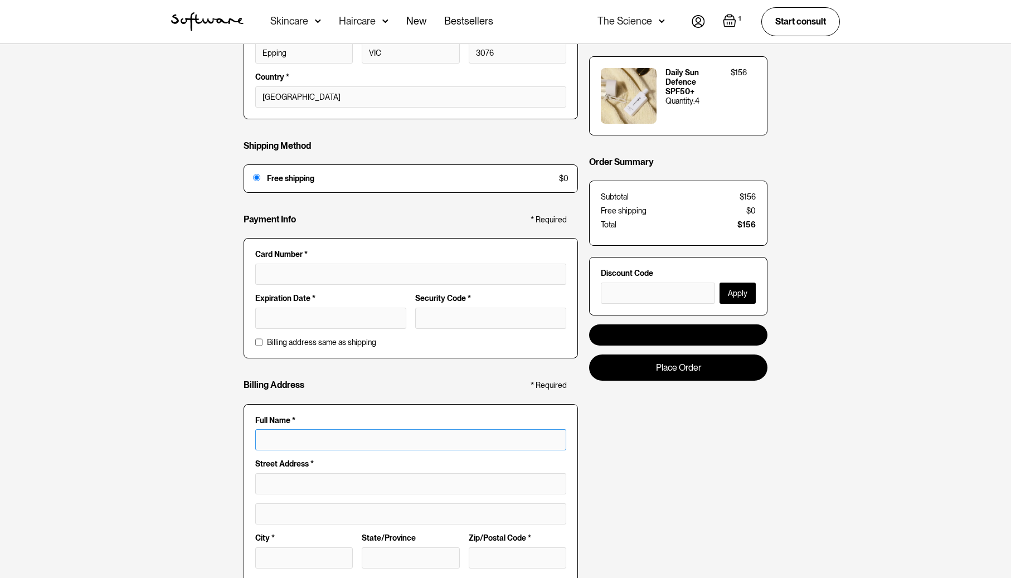
type input "David S Morse"
type input "1609 Night Wind Dr"
type input "Las Vegas"
type input "Nevada"
type input "89117"
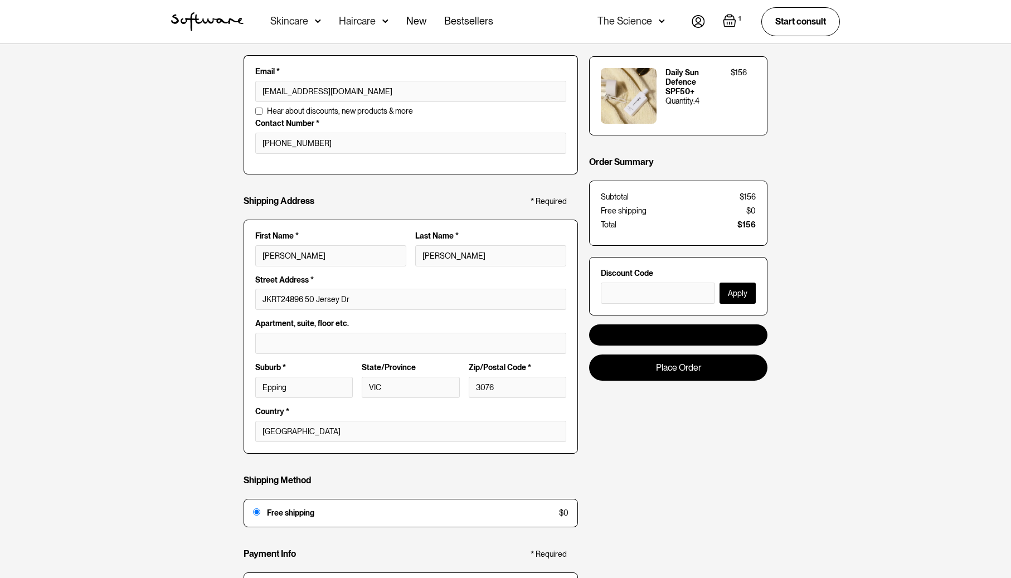
scroll to position [28, 0]
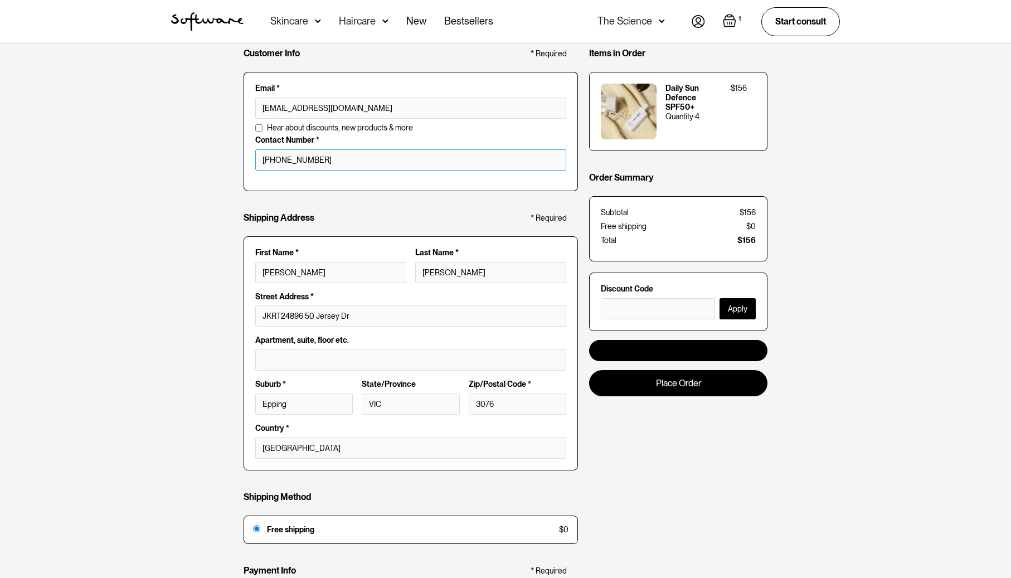
click at [330, 156] on input "+12108608338" at bounding box center [410, 159] width 311 height 21
paste input "+61 391112478"
type input "+61 391112478"
click at [207, 166] on div "Customer Info * Required Email * davemorse@morsecentral.com Email is invalid Ad…" at bounding box center [505, 507] width 1011 height 982
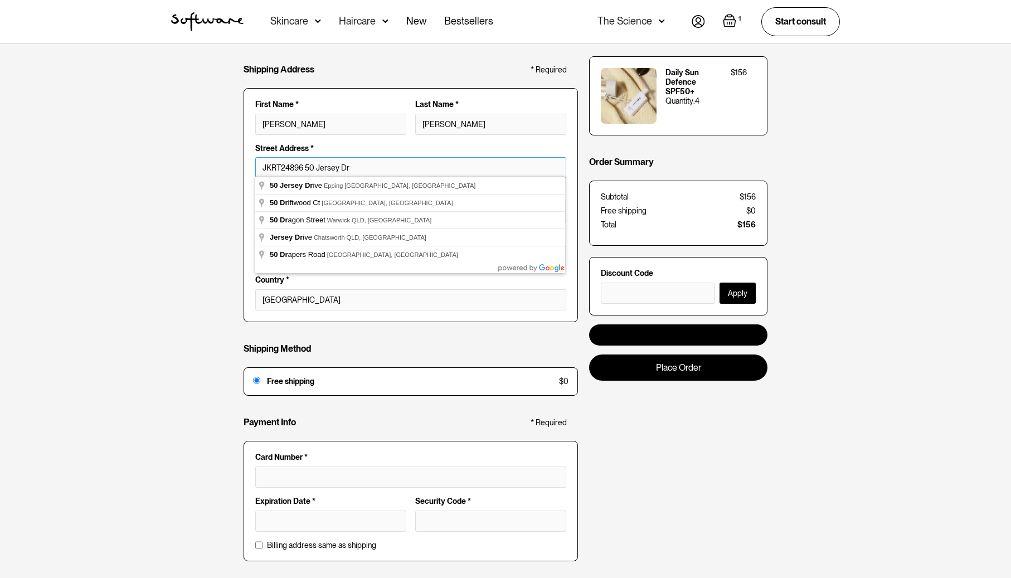
scroll to position [181, 0]
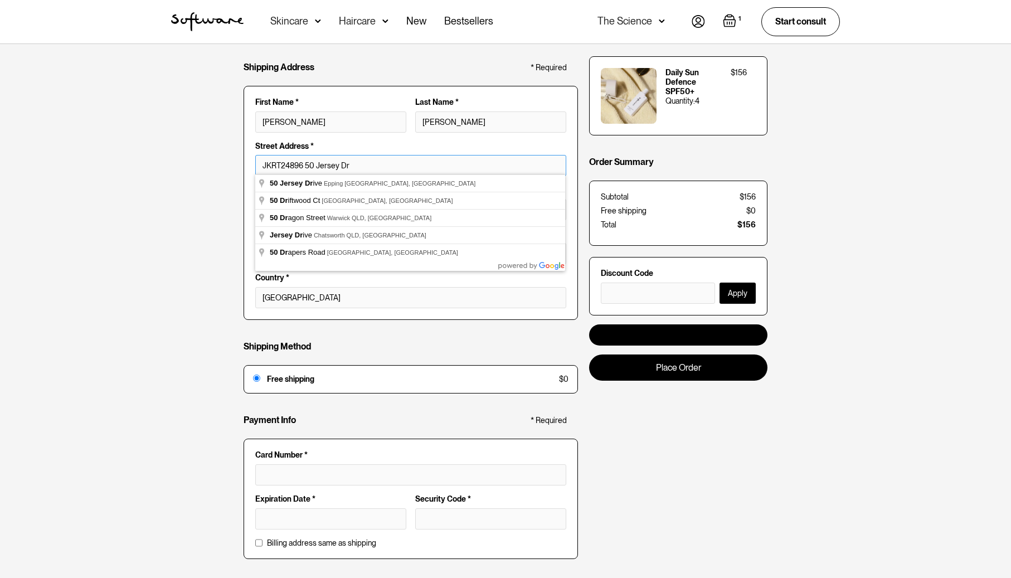
drag, startPoint x: 306, startPoint y: 162, endPoint x: 249, endPoint y: 164, distance: 57.5
click at [249, 164] on fieldset "First Name * David Last Name * Morse Full Name * David Morse Street Address * J…" at bounding box center [411, 203] width 334 height 234
drag, startPoint x: 303, startPoint y: 162, endPoint x: 253, endPoint y: 161, distance: 50.7
click at [253, 161] on fieldset "First Name * David Last Name * Morse Full Name * David Morse Street Address * J…" at bounding box center [411, 201] width 334 height 234
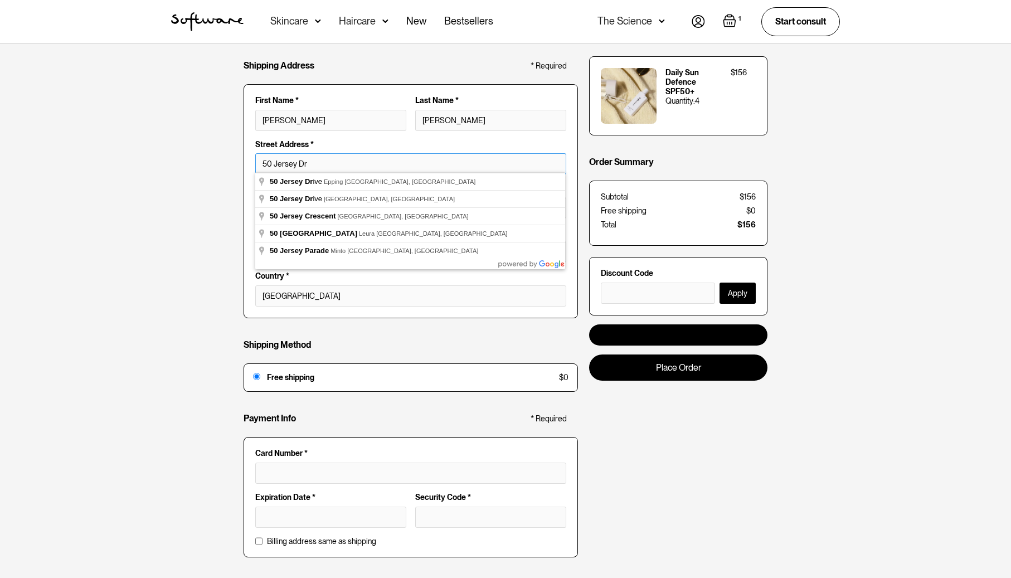
click at [269, 159] on input "50 Jersey Dr" at bounding box center [410, 163] width 311 height 21
click at [267, 161] on input "50 Jersey Dr" at bounding box center [410, 163] width 311 height 21
type input "50 Jersey Dr"
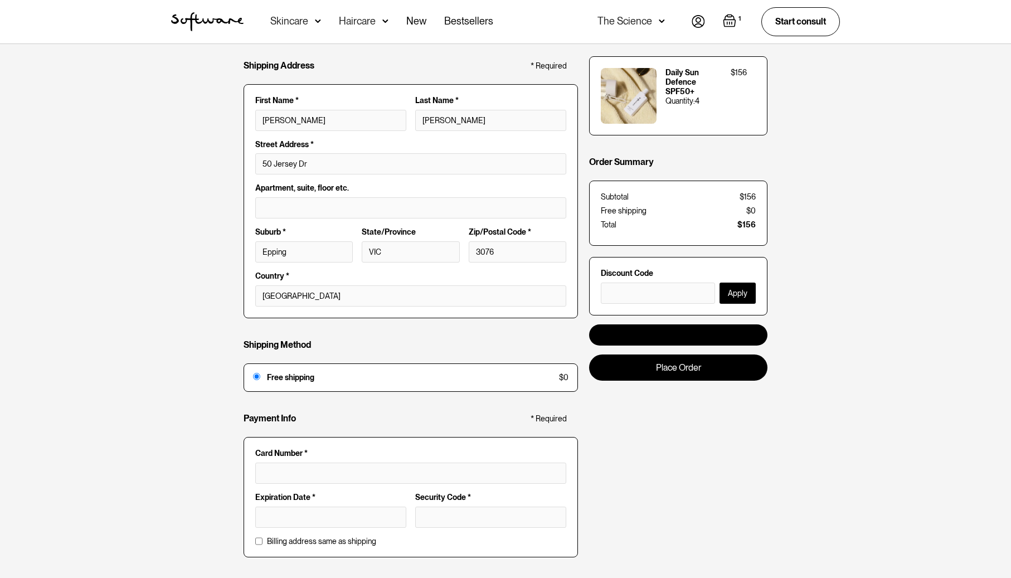
click at [220, 193] on div "Customer Info * Required Email * davemorse@morsecentral.com Email is invalid Ad…" at bounding box center [505, 354] width 1011 height 982
click at [293, 201] on input "text" at bounding box center [410, 207] width 311 height 21
paste input "JKRT24896"
type input "JKRT24896"
click at [190, 203] on div "Customer Info * Required Email * davemorse@morsecentral.com Email is invalid Ad…" at bounding box center [505, 354] width 1011 height 982
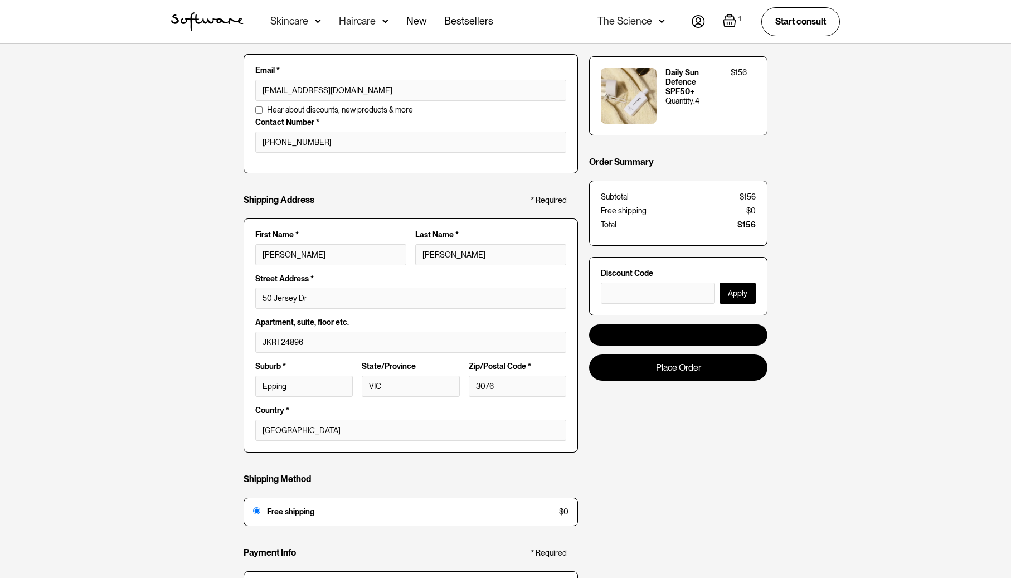
scroll to position [51, 0]
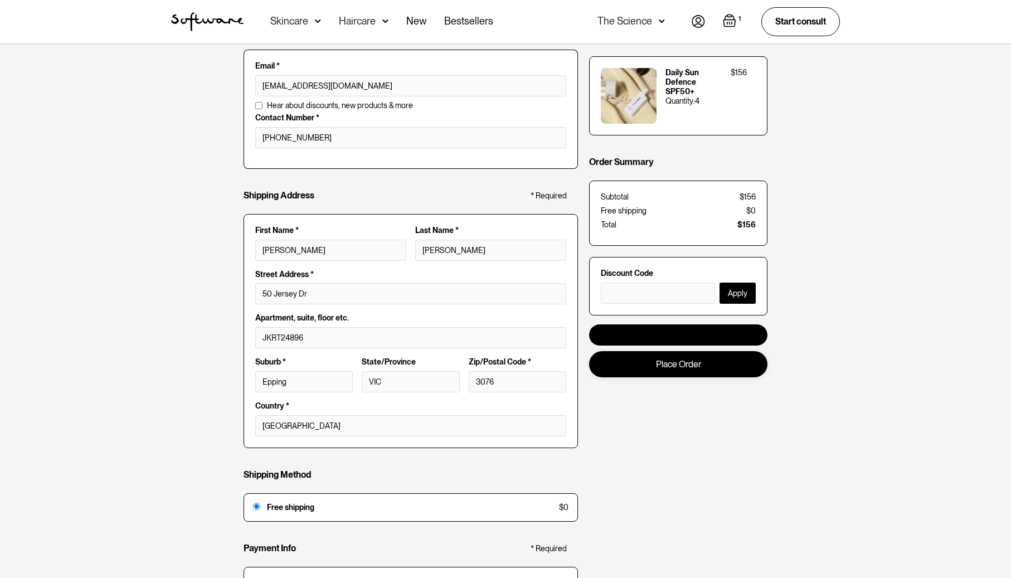
click at [669, 368] on link "Place Order" at bounding box center [678, 364] width 178 height 26
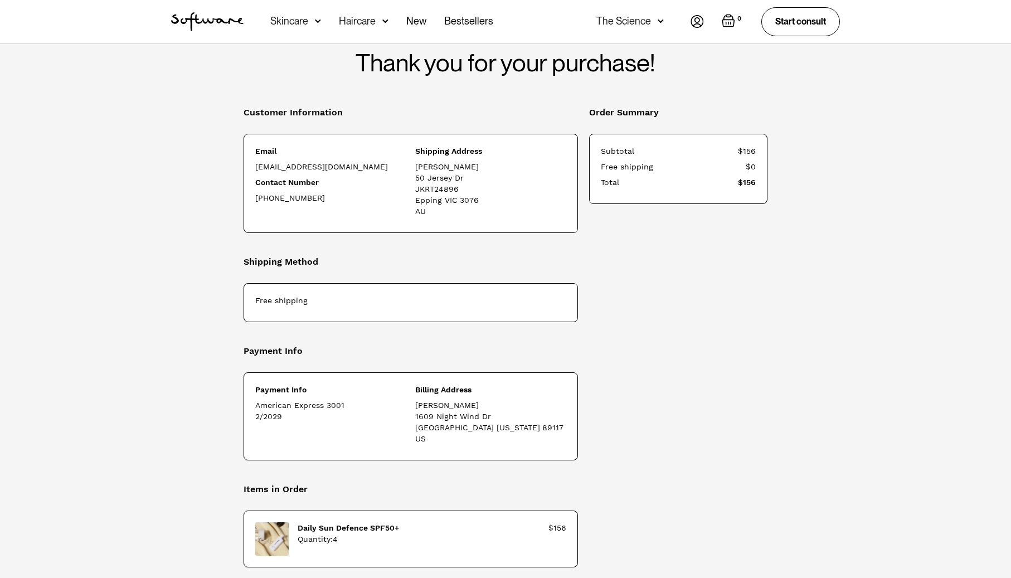
scroll to position [73, 0]
